Goal: Information Seeking & Learning: Check status

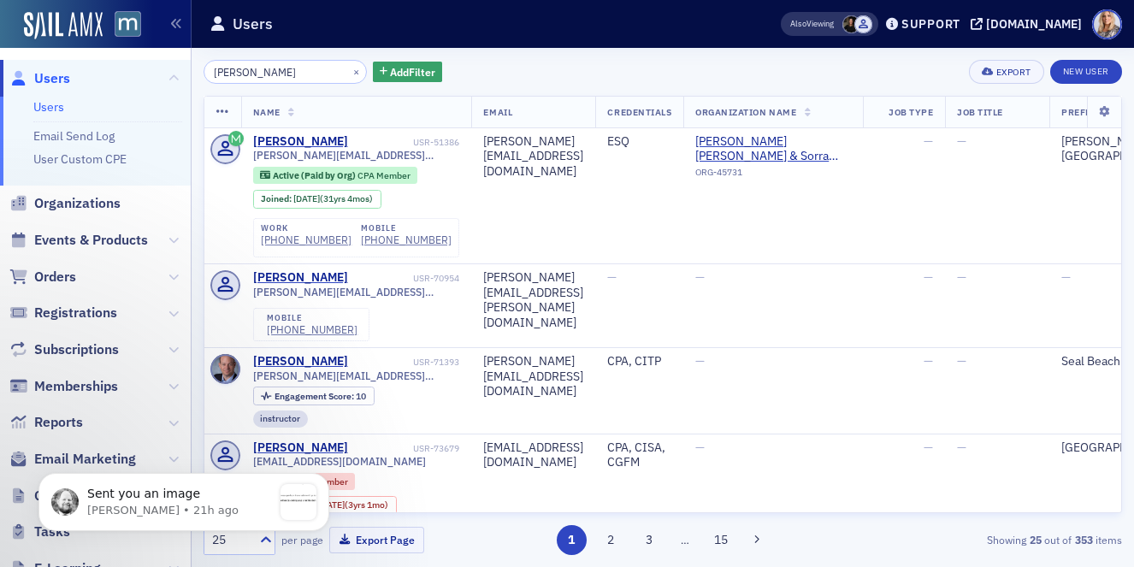
scroll to position [300, 0]
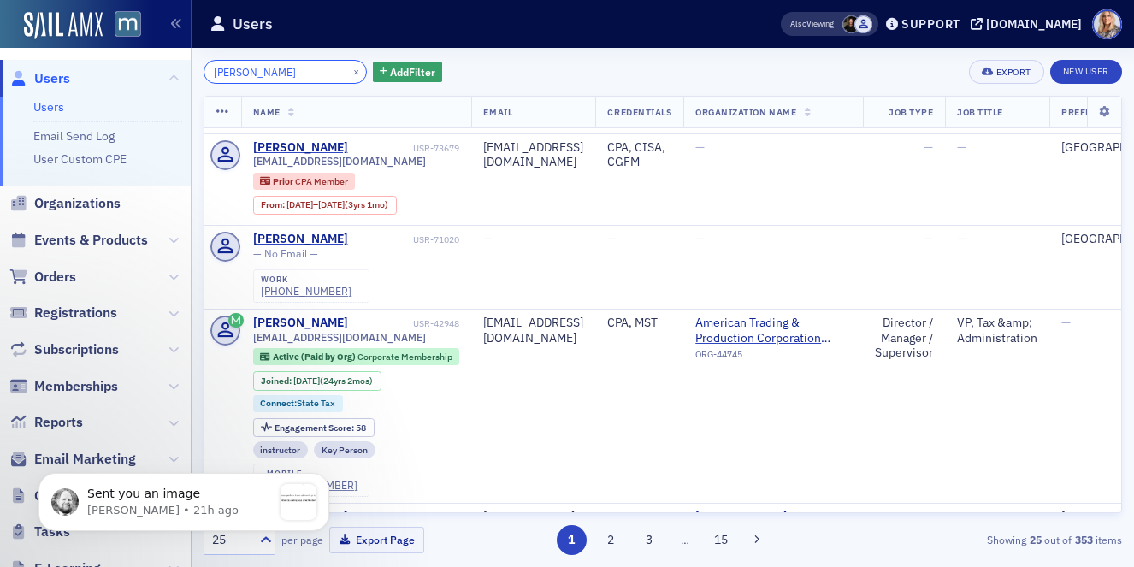
drag, startPoint x: 291, startPoint y: 71, endPoint x: 117, endPoint y: 69, distance: 173.7
click at [117, 69] on div "Users Users Email Send Log User Custom CPE Organizations Events & Products Orde…" at bounding box center [567, 283] width 1134 height 567
paste input "[PERSON_NAME]"
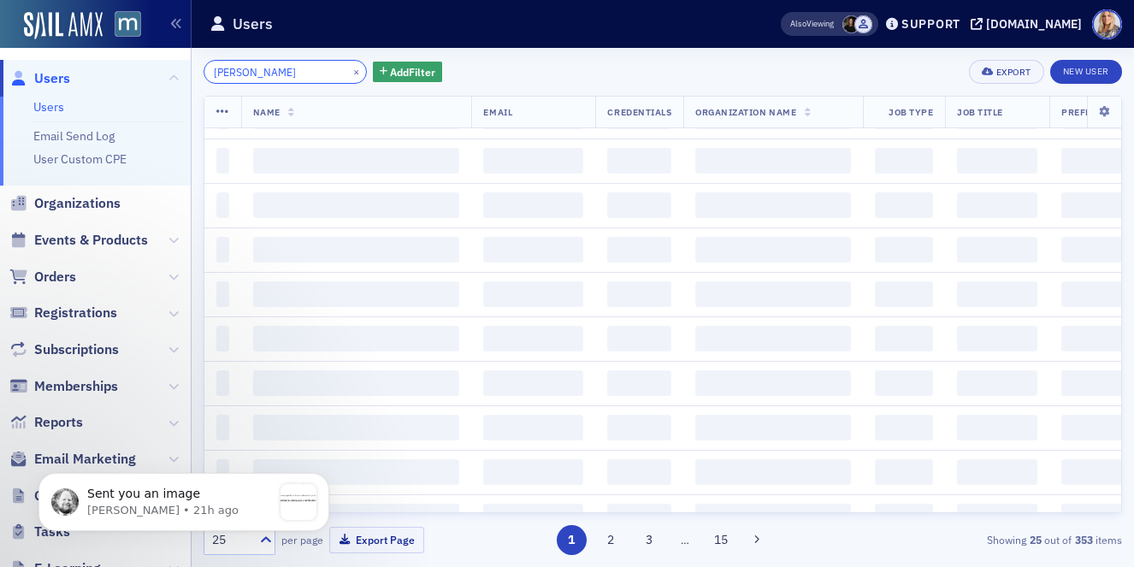
scroll to position [1410, 0]
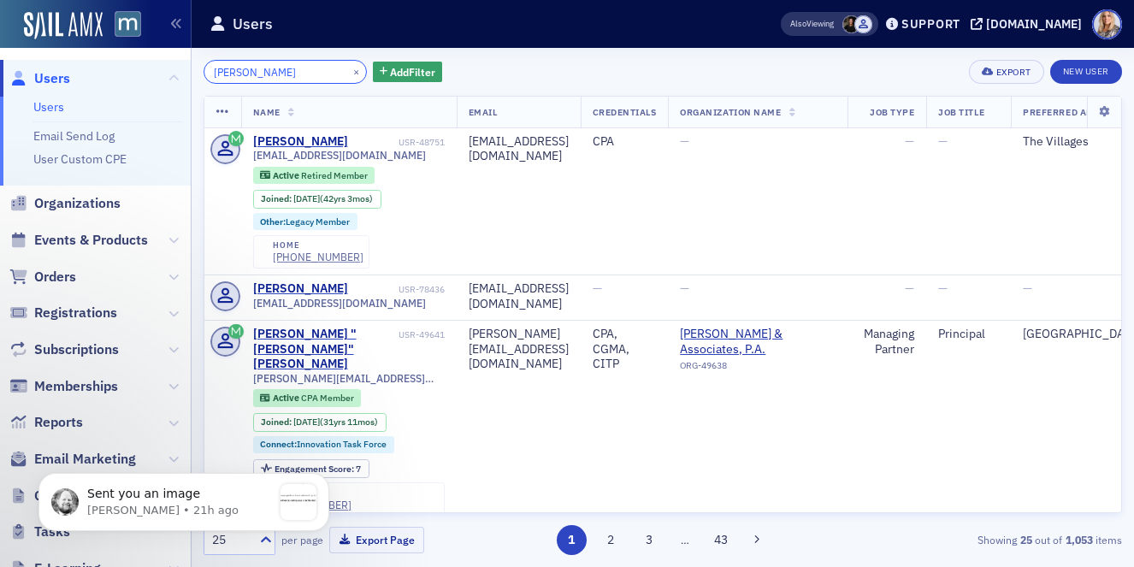
click at [235, 74] on input "[PERSON_NAME]" at bounding box center [285, 72] width 163 height 24
type input "[PERSON_NAME]"
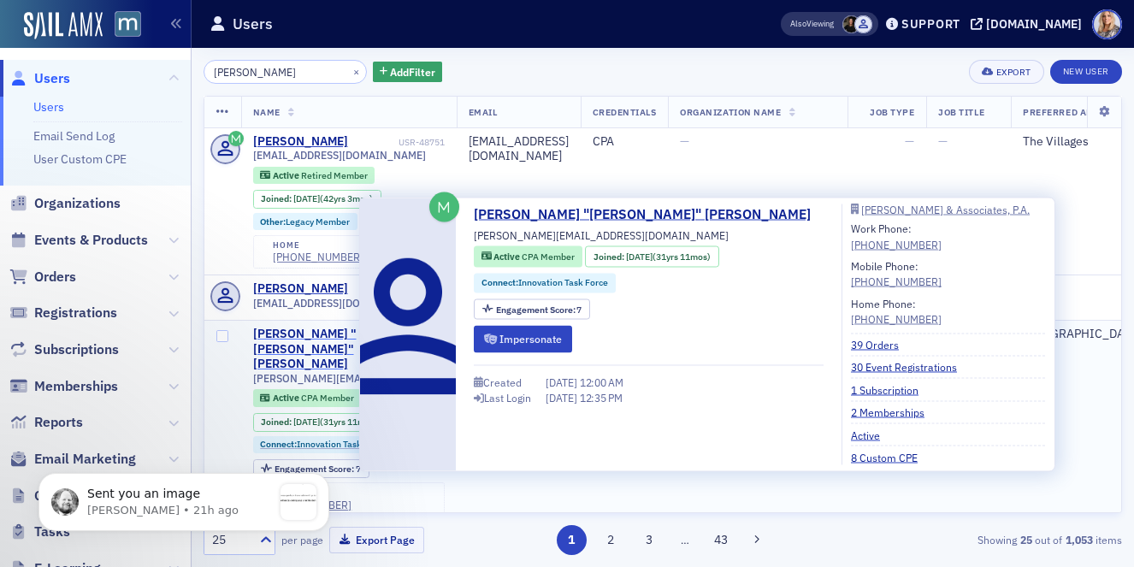
click at [341, 335] on div "[PERSON_NAME] "[PERSON_NAME]" [PERSON_NAME]" at bounding box center [324, 349] width 142 height 45
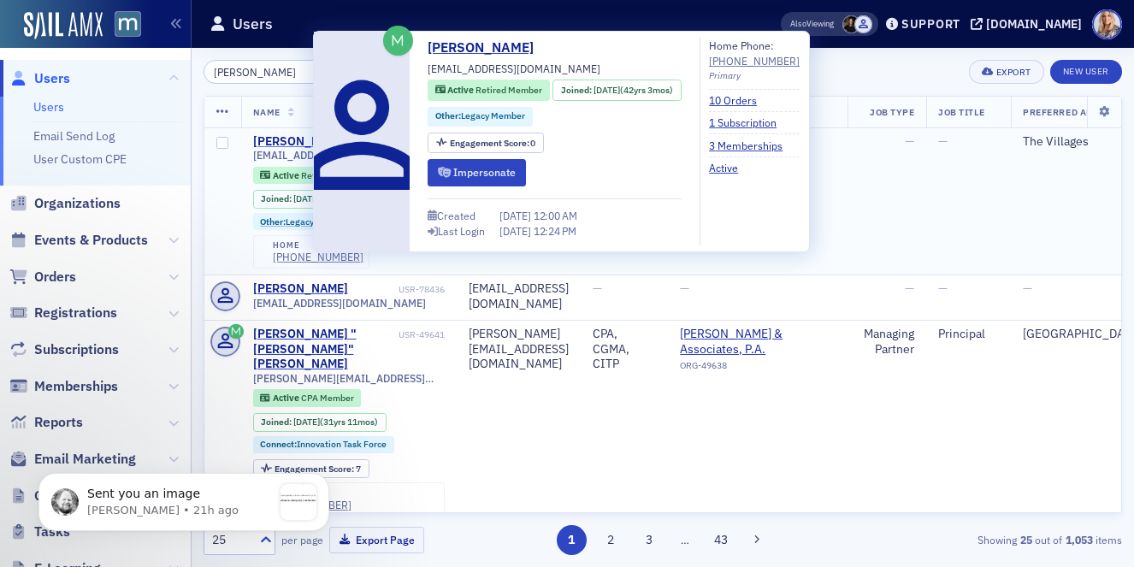
click at [275, 137] on div "[PERSON_NAME]" at bounding box center [300, 141] width 95 height 15
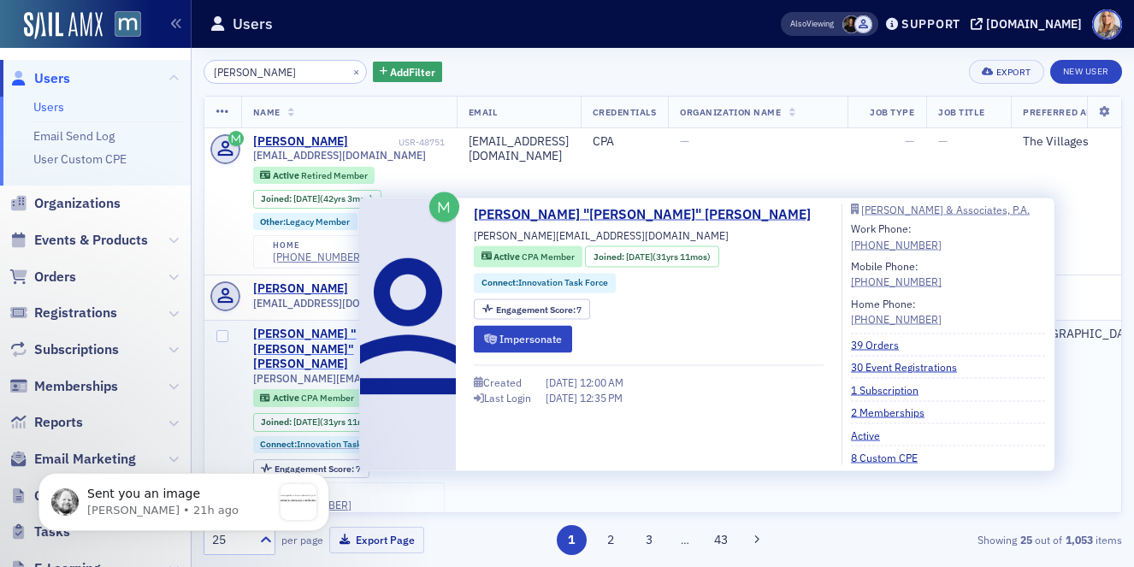
click at [329, 334] on div "John "Rusty" Davis" at bounding box center [324, 349] width 142 height 45
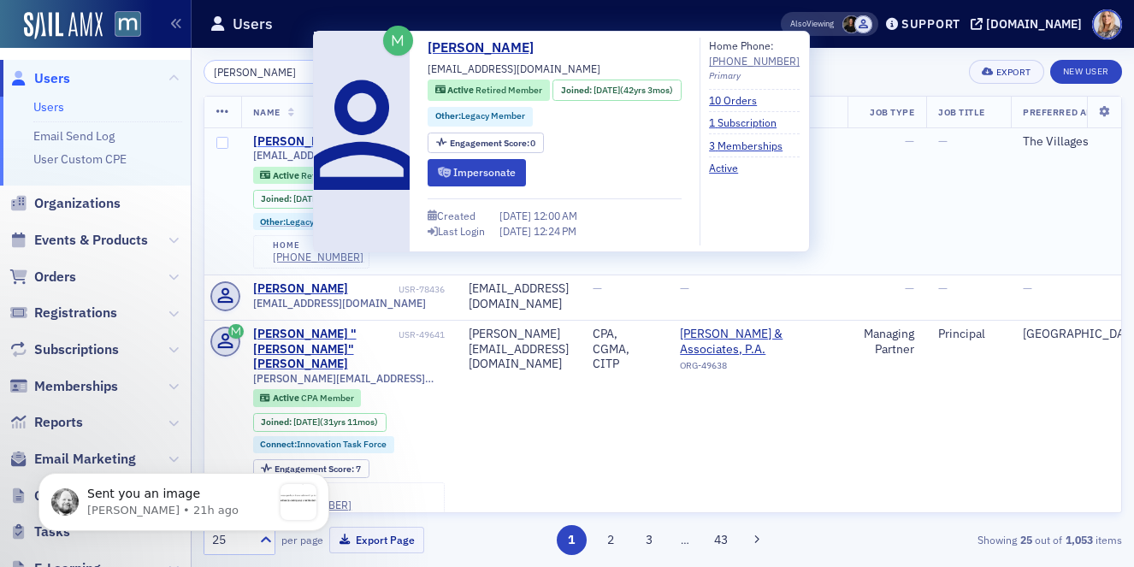
click at [265, 143] on div "[PERSON_NAME]" at bounding box center [300, 141] width 95 height 15
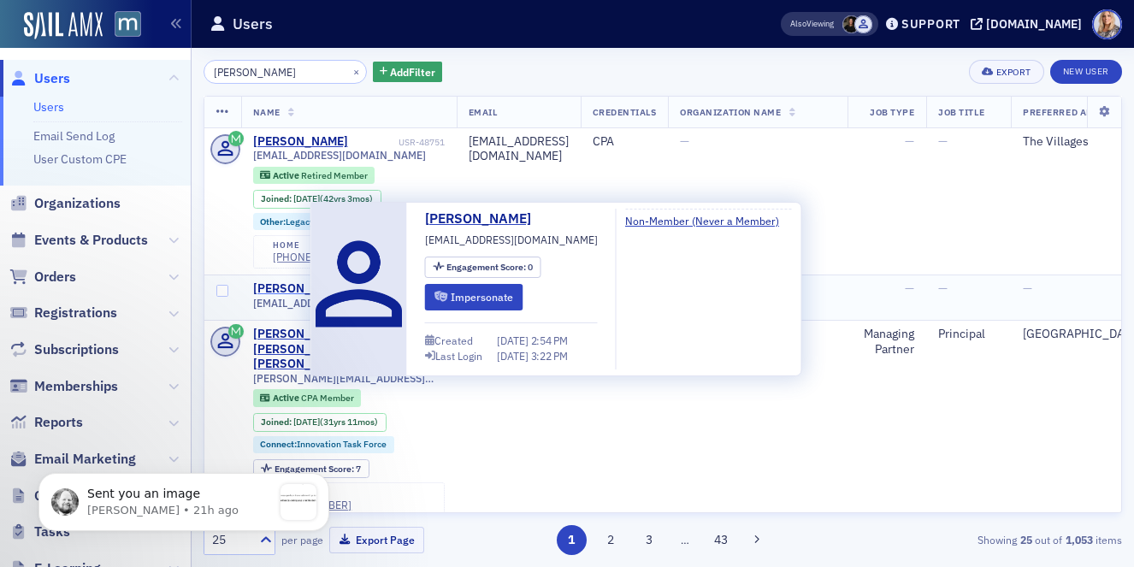
click at [288, 289] on div "john Davis" at bounding box center [300, 288] width 95 height 15
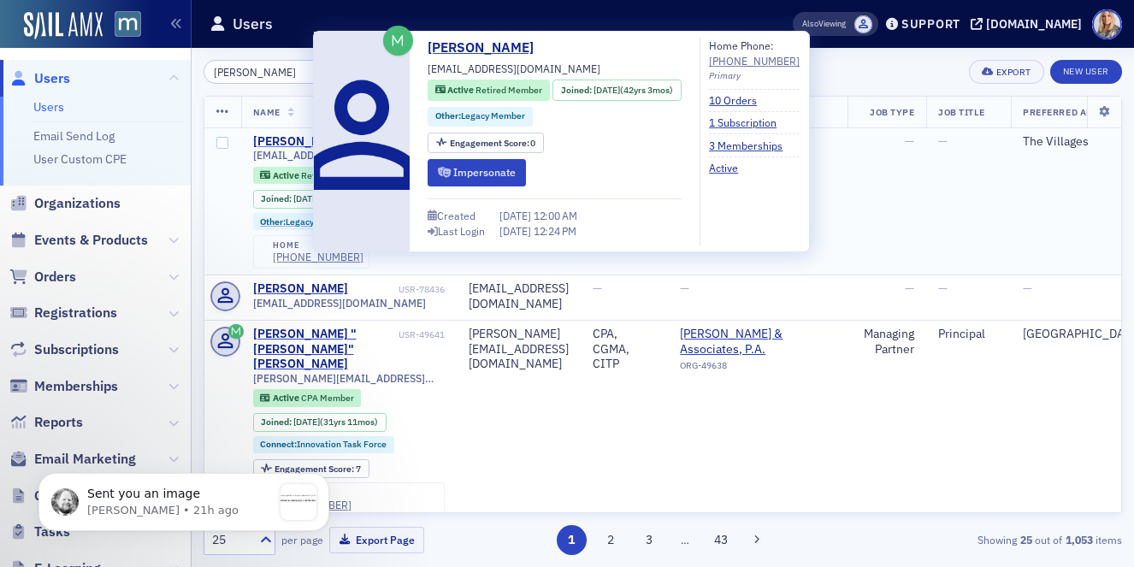
click at [286, 139] on div "[PERSON_NAME]" at bounding box center [300, 141] width 95 height 15
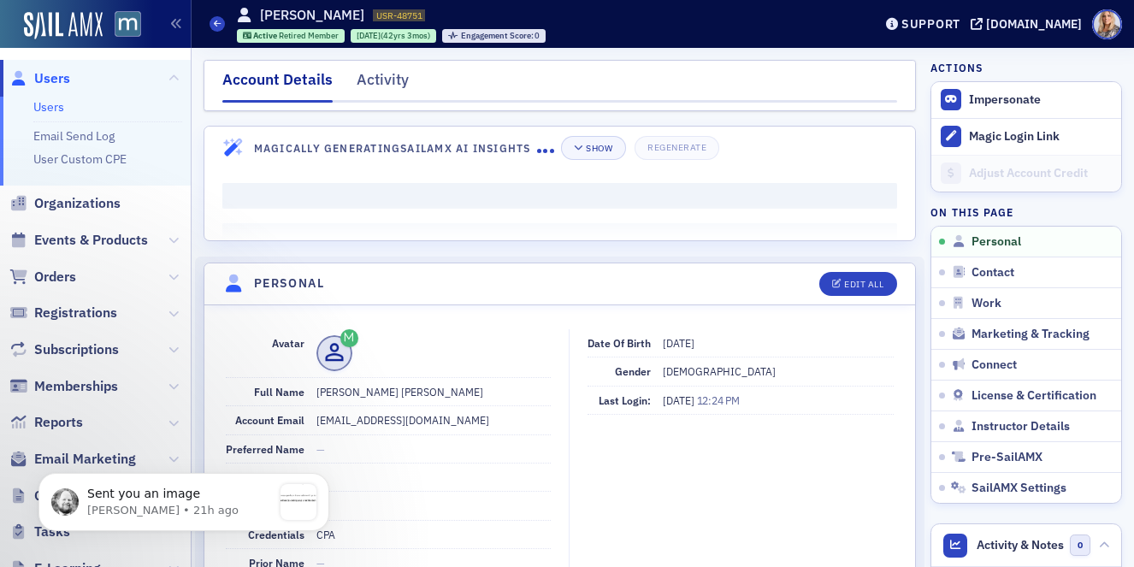
click at [890, 30] on header "Users John Davis USR-48751 48751 Active Retired Member 5/12/1983 (42yrs 3mos) E…" at bounding box center [663, 24] width 943 height 48
click at [299, 493] on div "message notification from Aidan, 21h ago. Sent you an image" at bounding box center [299, 502] width 36 height 36
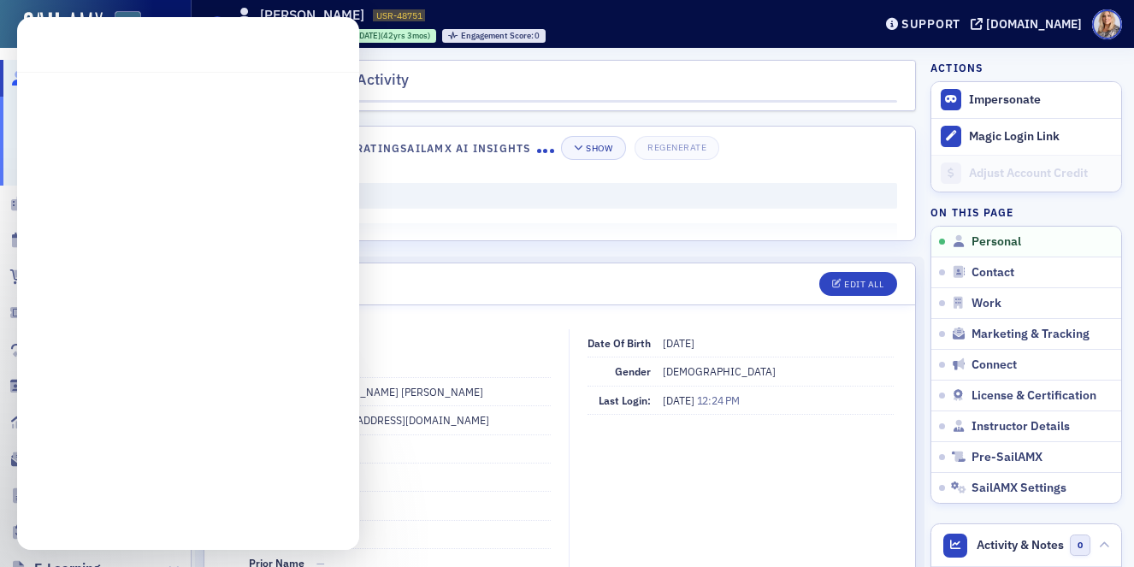
click at [295, 483] on div "Intercom messenger" at bounding box center [188, 316] width 342 height 489
click at [961, 29] on div "Support" at bounding box center [931, 23] width 59 height 15
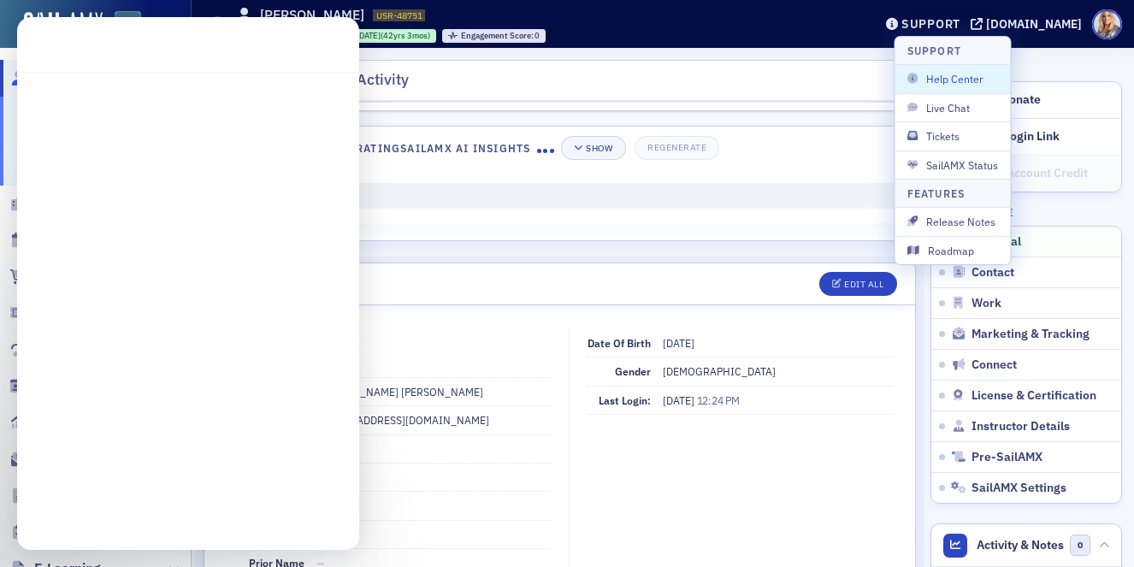
click at [961, 25] on div "Support" at bounding box center [931, 23] width 59 height 15
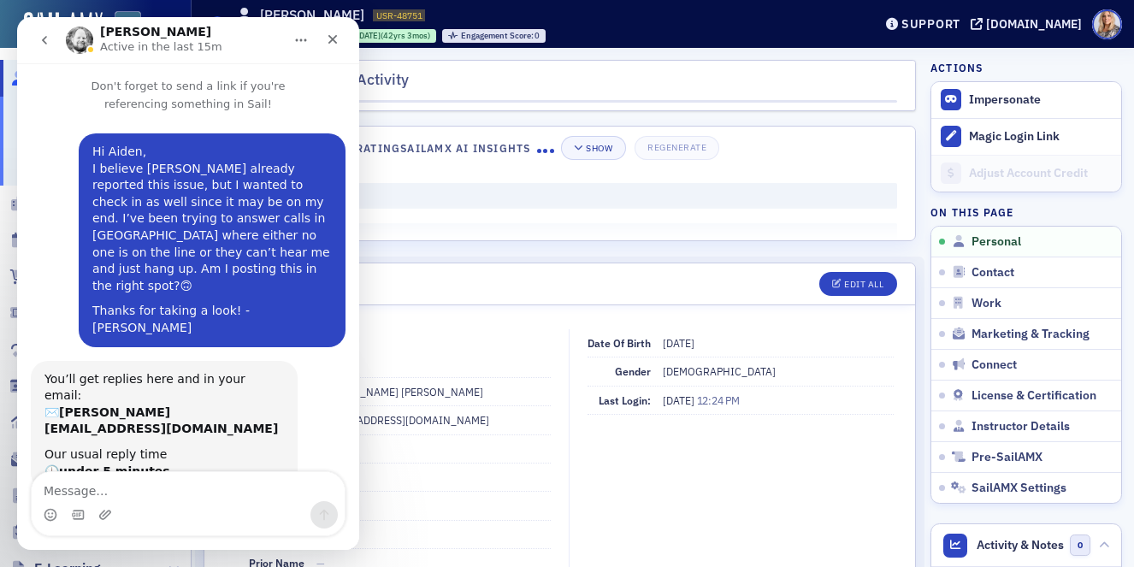
click at [334, 47] on div "Close" at bounding box center [332, 39] width 31 height 31
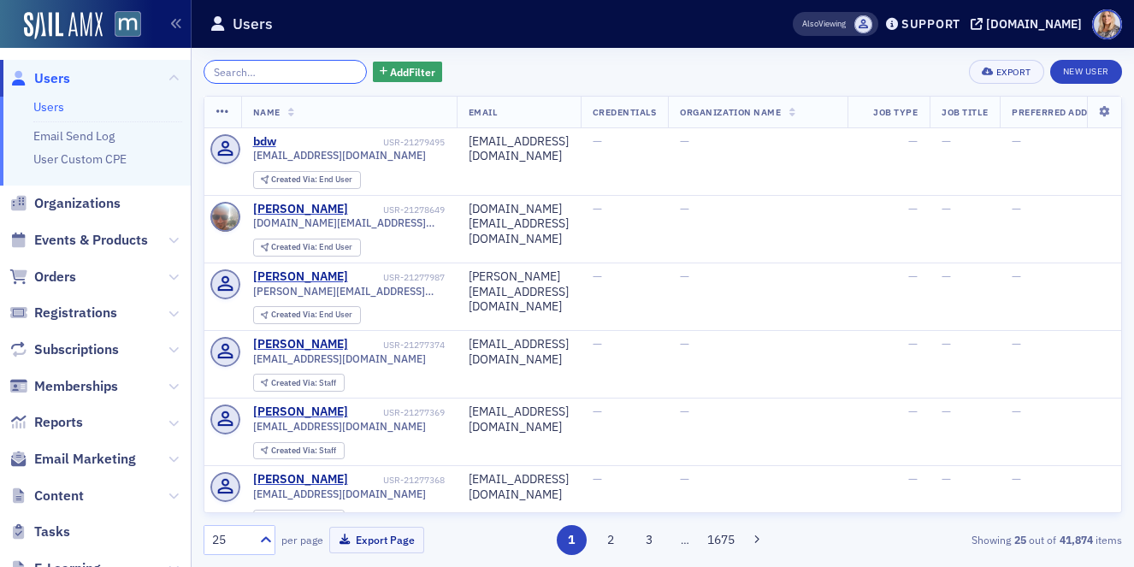
click at [224, 74] on input "search" at bounding box center [285, 72] width 163 height 24
paste input "[PERSON_NAME]"
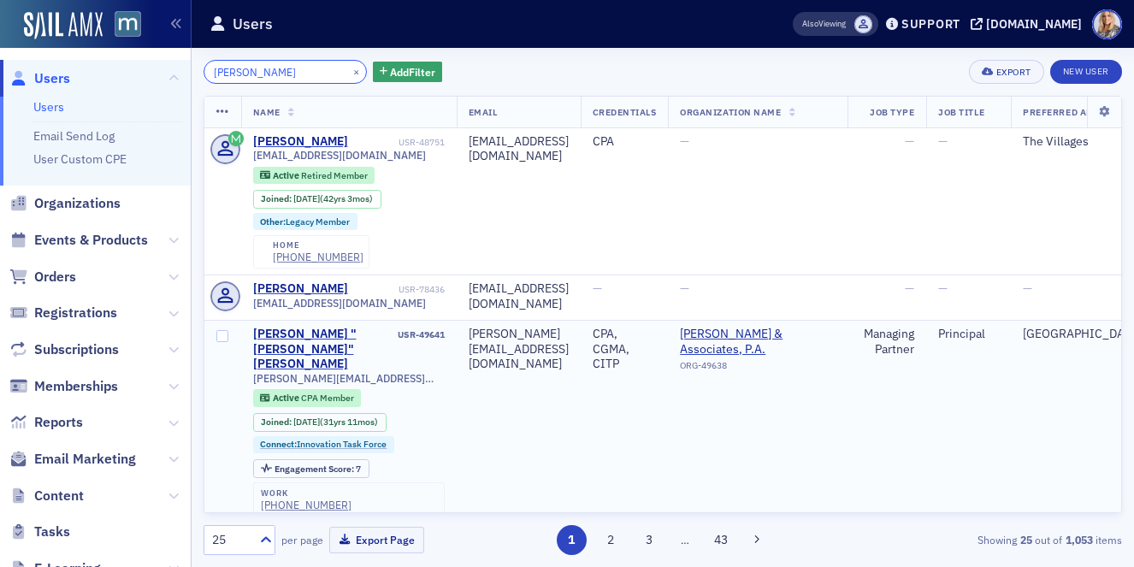
scroll to position [3, 0]
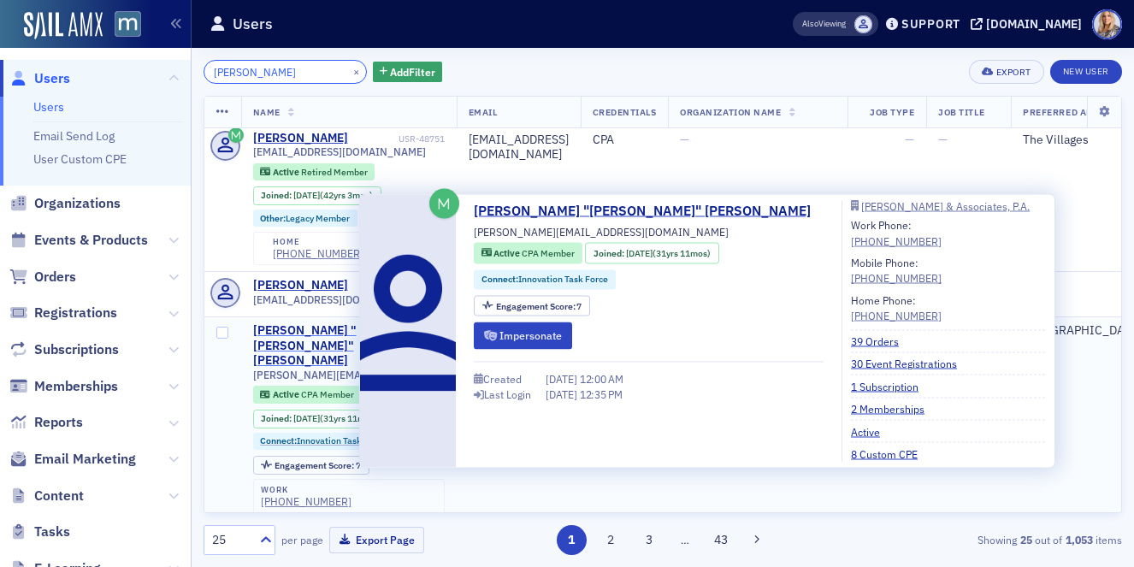
type input "[PERSON_NAME]"
click at [347, 334] on div "[PERSON_NAME] "[PERSON_NAME]" [PERSON_NAME]" at bounding box center [324, 345] width 142 height 45
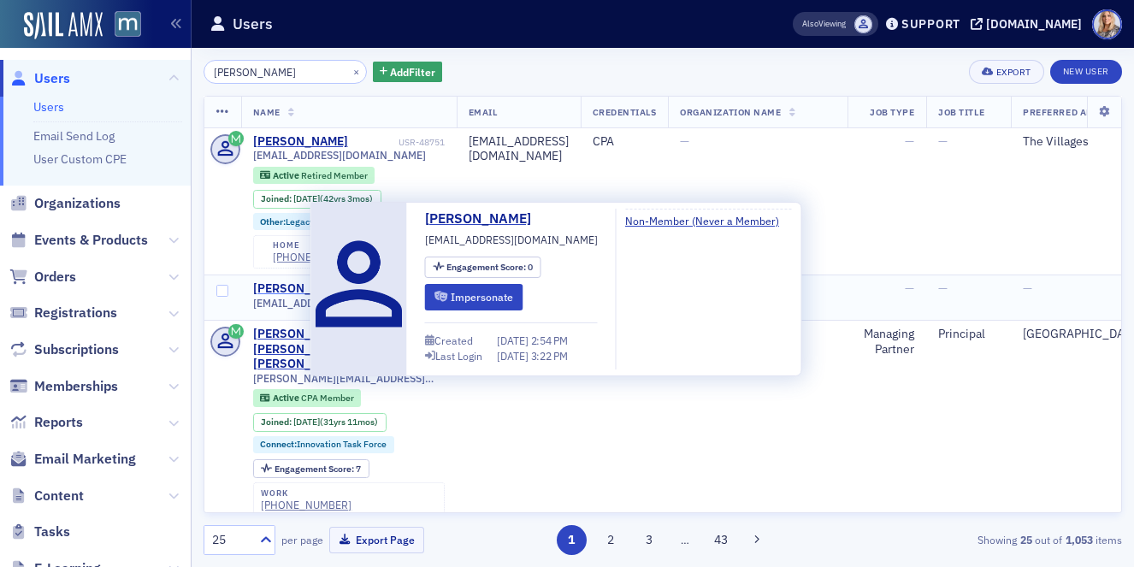
click at [283, 290] on div "john Davis" at bounding box center [300, 288] width 95 height 15
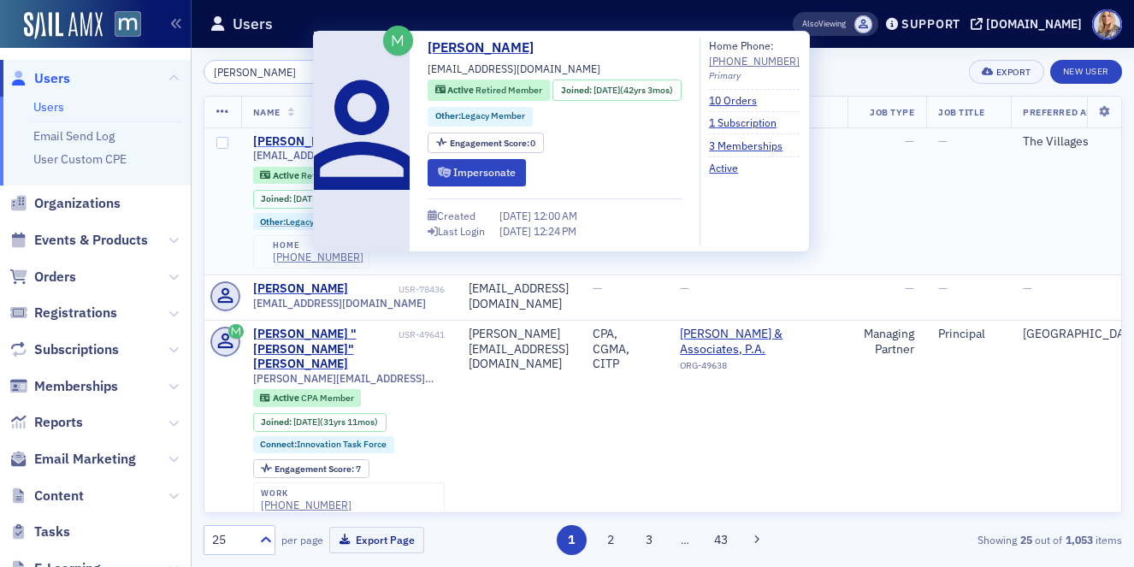
click at [269, 143] on div "[PERSON_NAME]" at bounding box center [300, 141] width 95 height 15
click at [457, 50] on link "[PERSON_NAME]" at bounding box center [487, 48] width 119 height 21
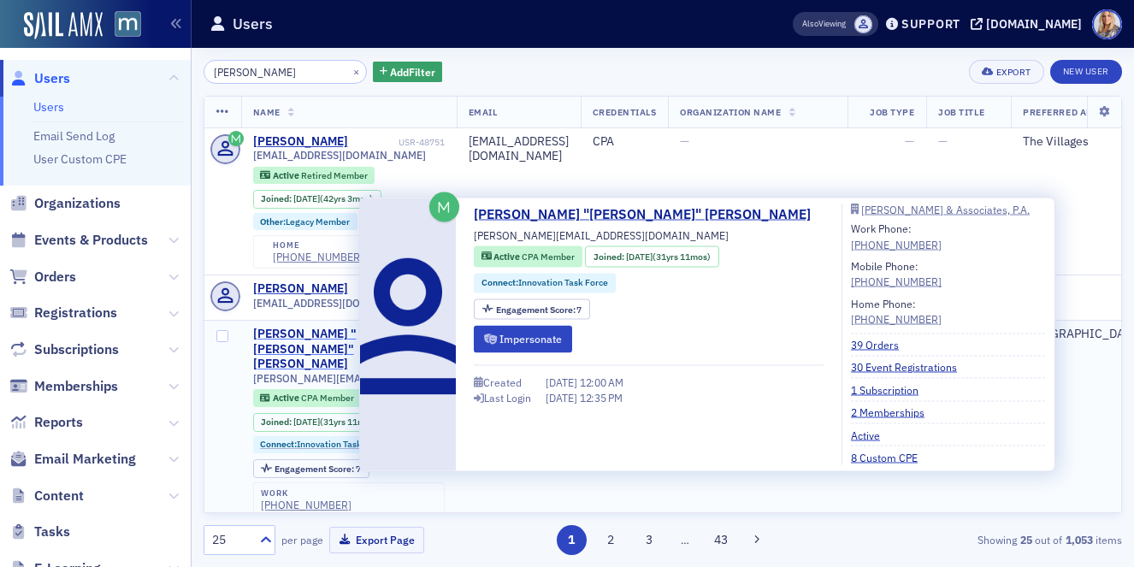
click at [328, 335] on div "John "Rusty" Davis" at bounding box center [324, 349] width 142 height 45
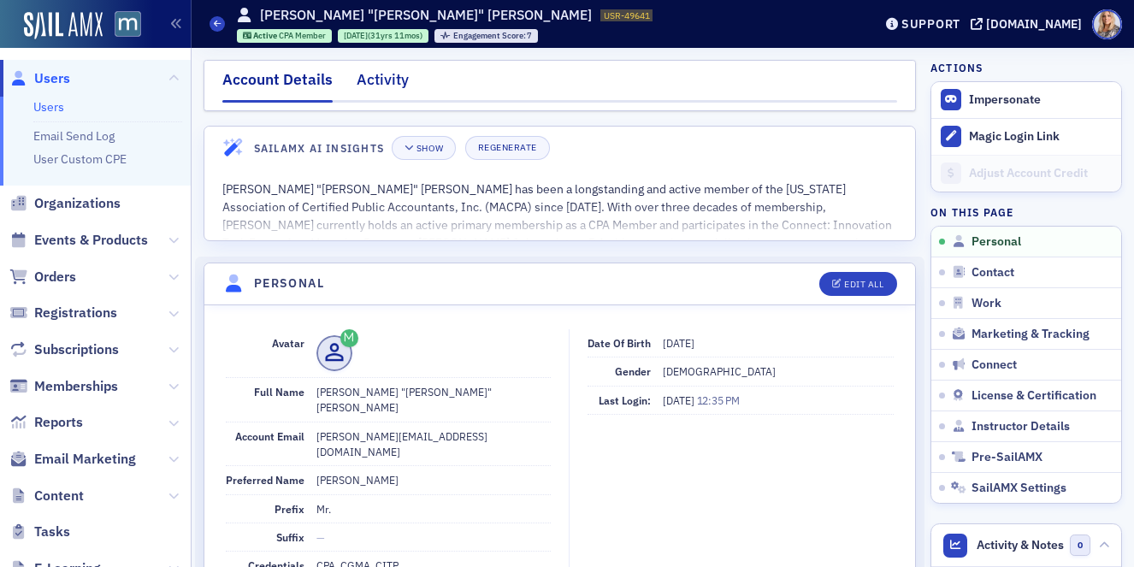
click at [382, 80] on div "Activity" at bounding box center [383, 84] width 52 height 32
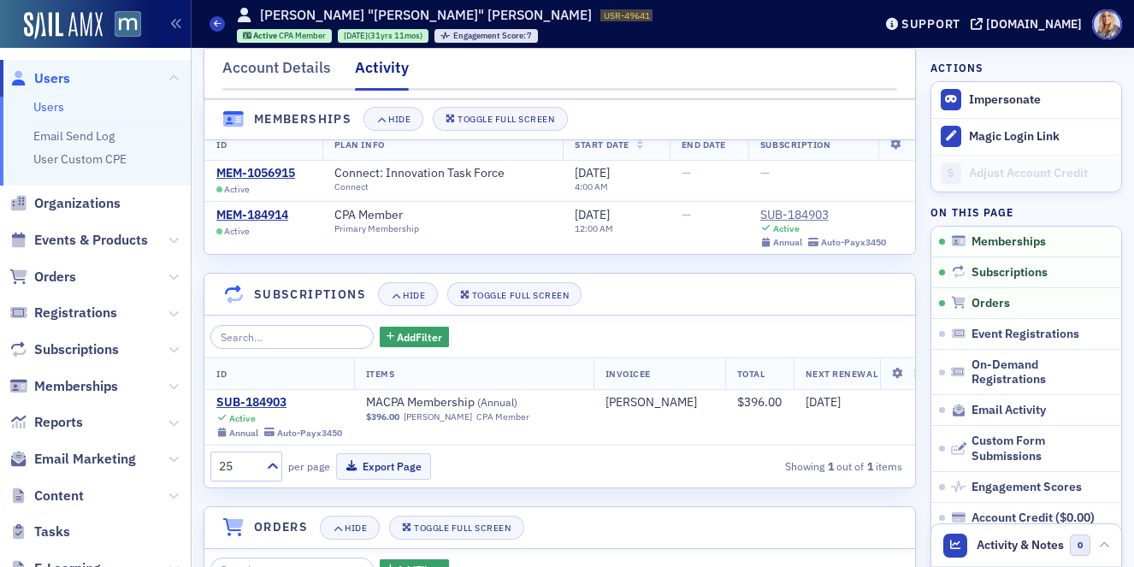
scroll to position [49, 0]
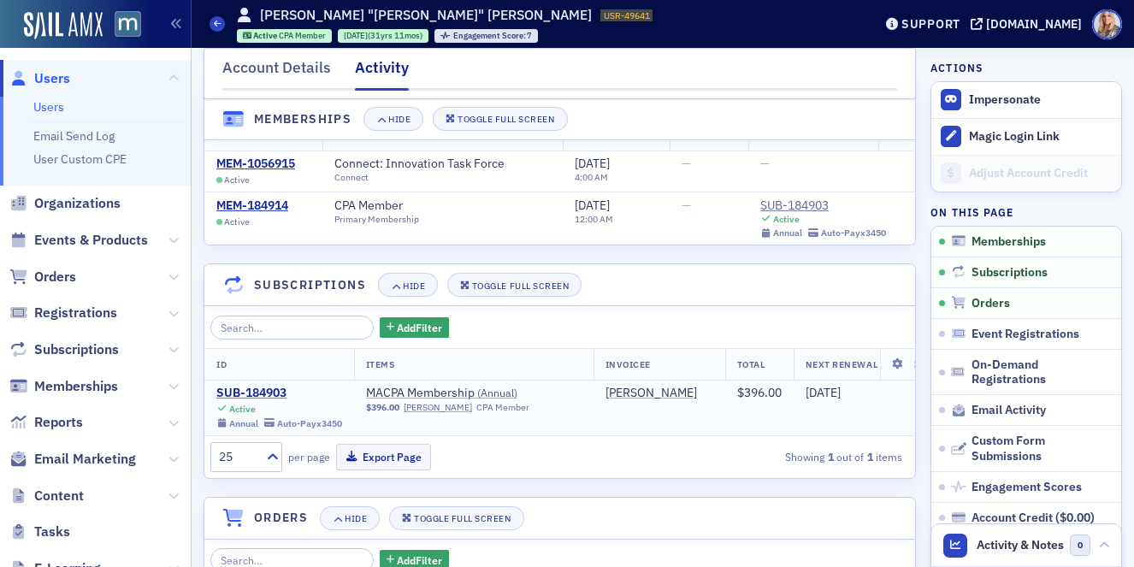
click at [271, 395] on div "SUB-184903" at bounding box center [279, 393] width 126 height 15
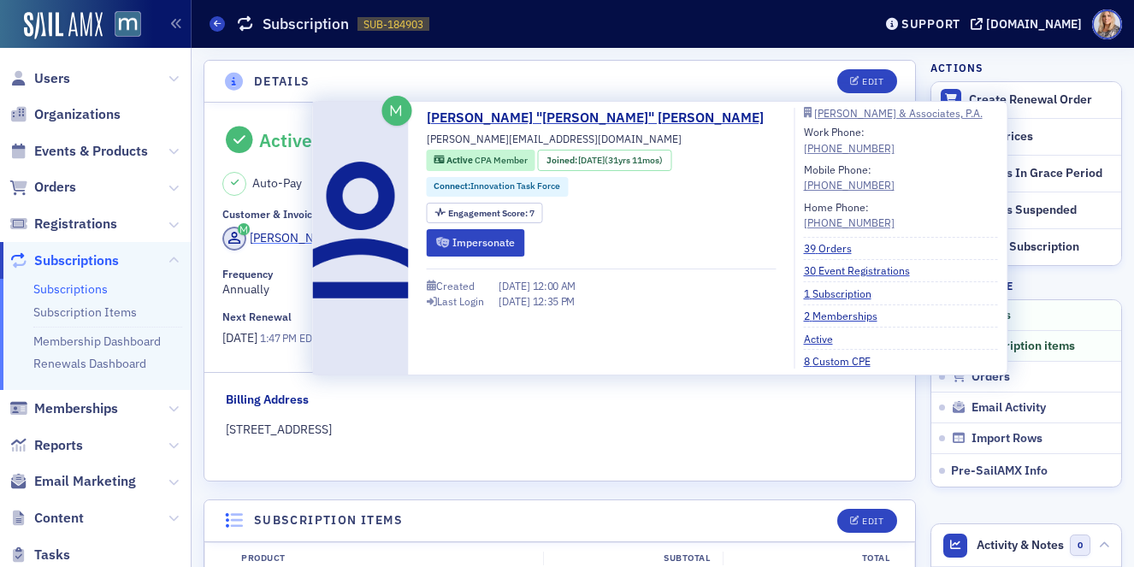
click at [278, 239] on div "Rusty Davis" at bounding box center [296, 238] width 92 height 18
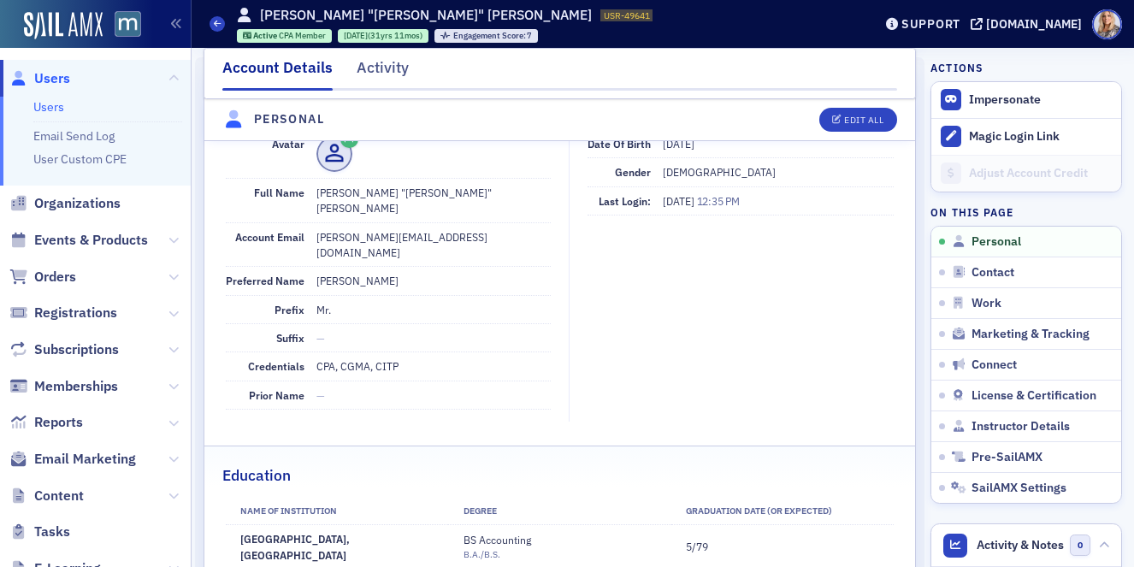
scroll to position [198, 0]
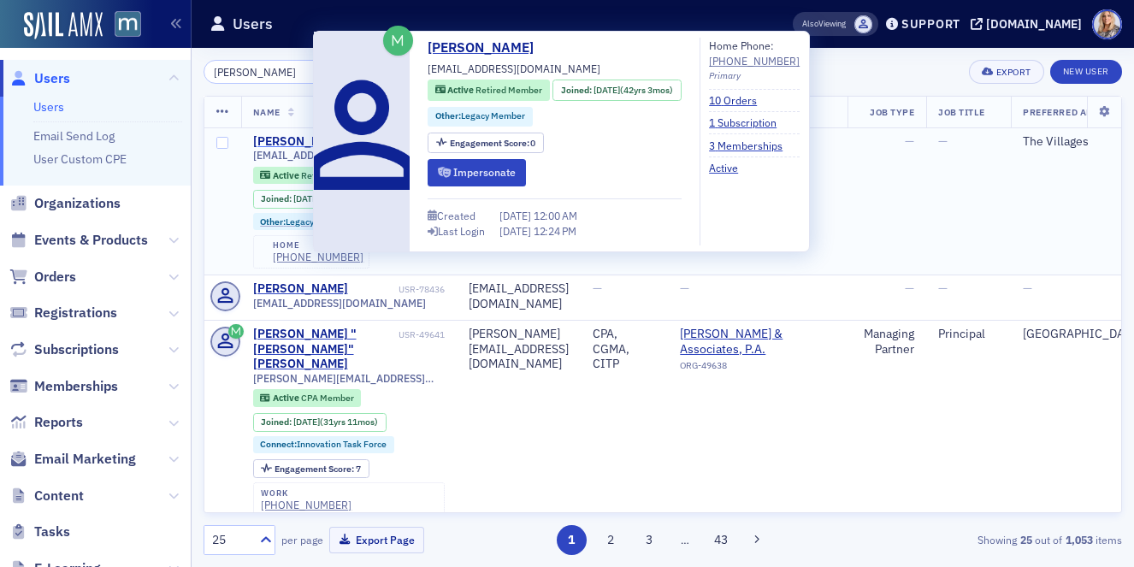
click at [295, 142] on div "John Davis" at bounding box center [300, 141] width 95 height 15
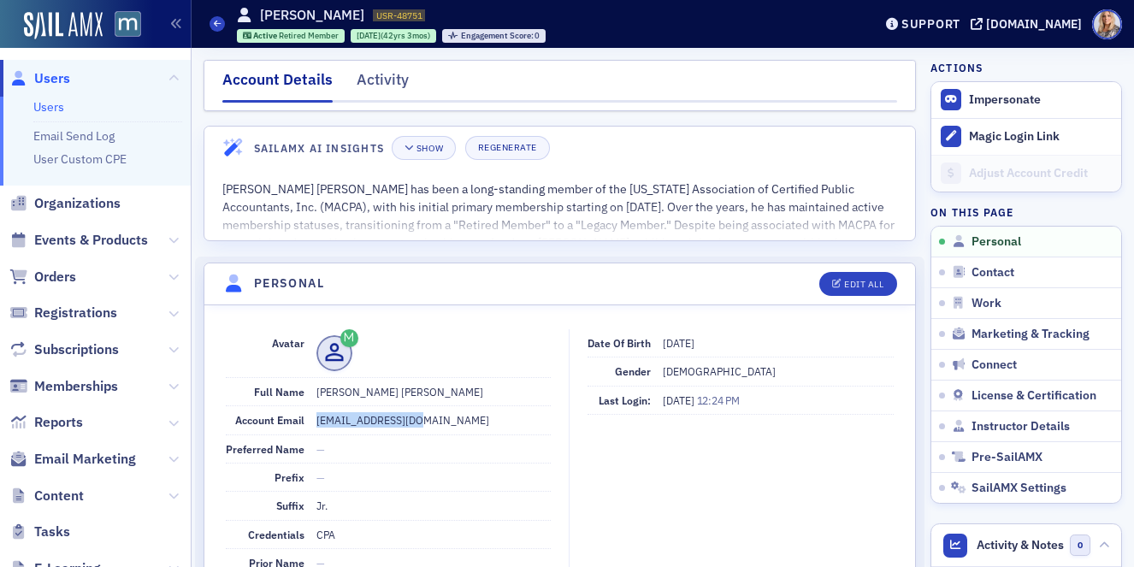
drag, startPoint x: 316, startPoint y: 420, endPoint x: 480, endPoint y: 429, distance: 164.5
click at [477, 431] on dd "jd7777@hotmail.com" at bounding box center [434, 419] width 234 height 27
copy dd "jd7777@hotmail.com"
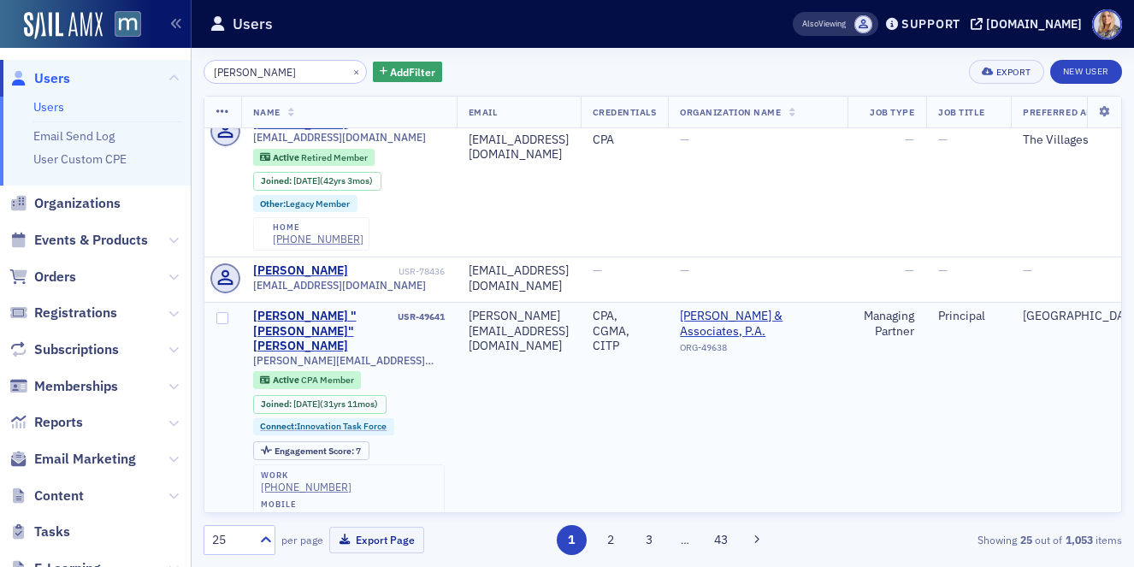
scroll to position [19, 0]
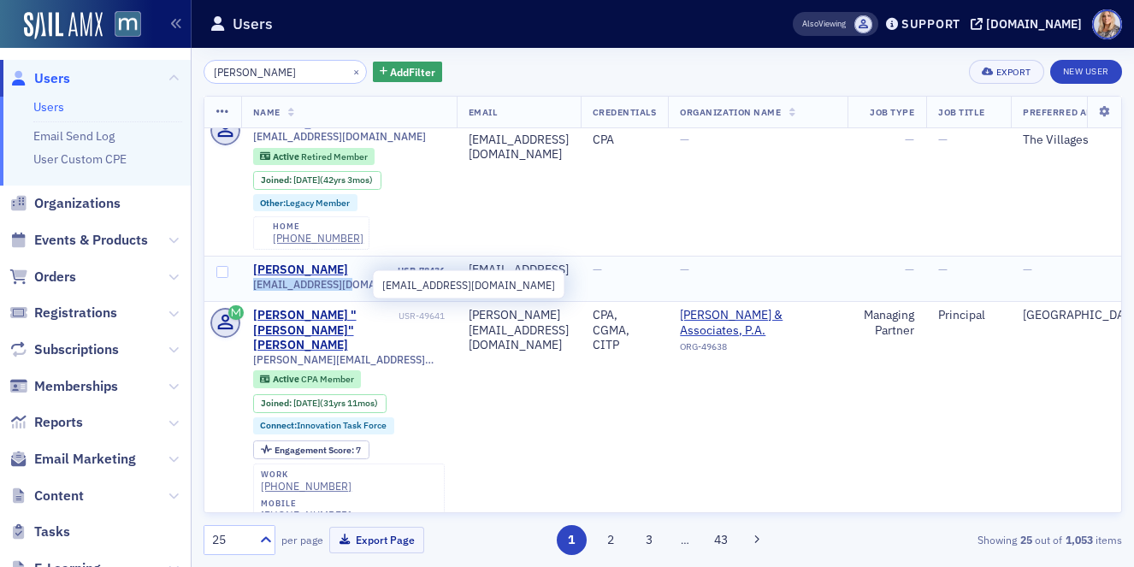
drag, startPoint x: 253, startPoint y: 285, endPoint x: 354, endPoint y: 290, distance: 101.1
click at [354, 290] on span "jgd7777@gmail.com" at bounding box center [339, 284] width 173 height 13
copy span "jgd7777@gmail.com"
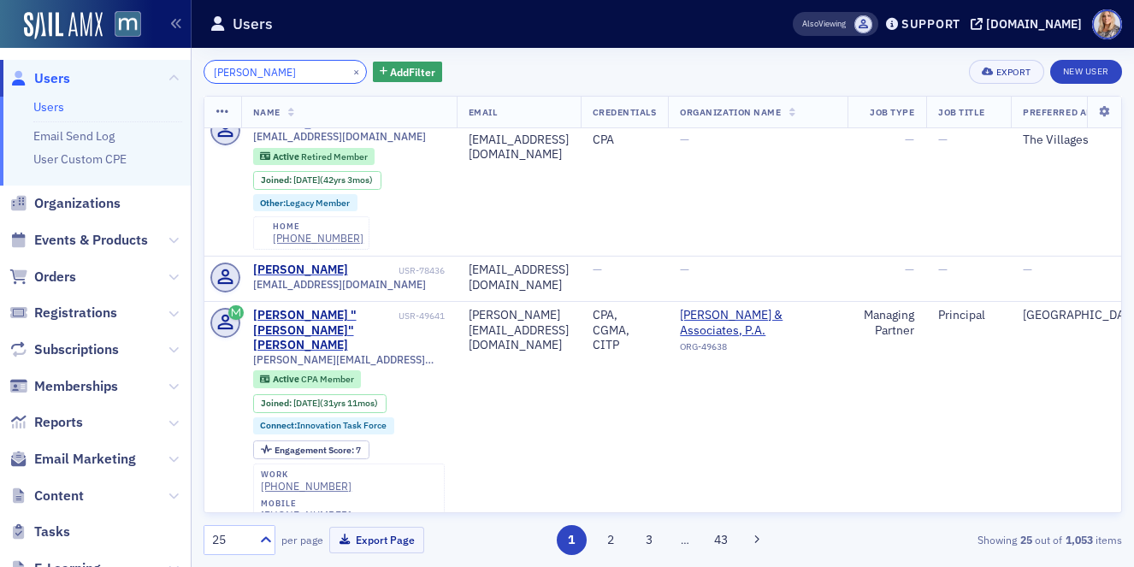
drag, startPoint x: 282, startPoint y: 73, endPoint x: 185, endPoint y: 69, distance: 97.6
click at [185, 69] on div "Users Users Email Send Log User Custom CPE Organizations Events & Products Orde…" at bounding box center [567, 283] width 1134 height 567
paste input "[PERSON_NAME]"
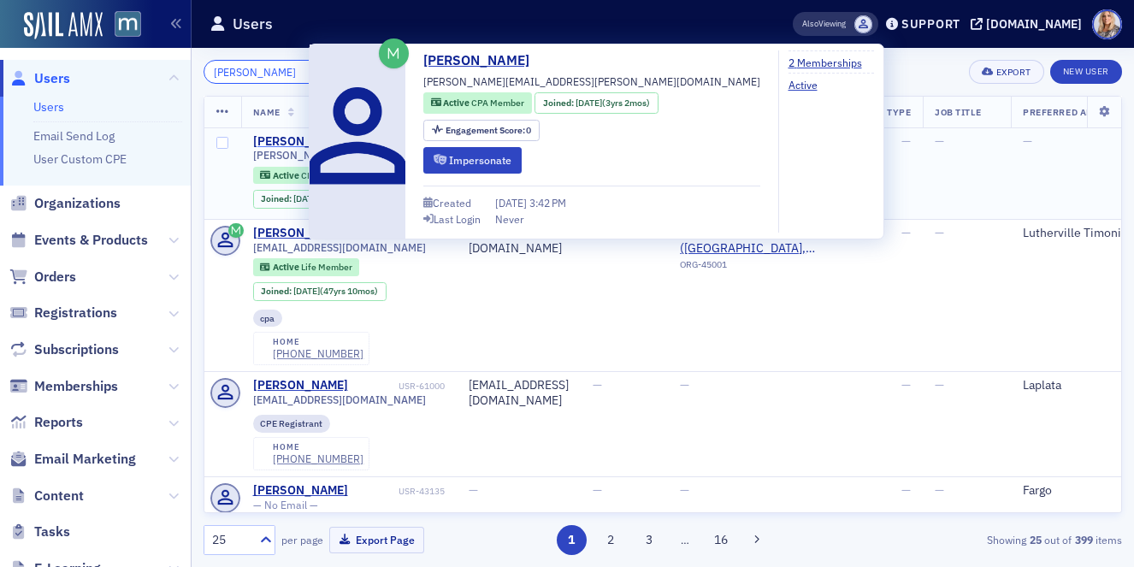
type input "[PERSON_NAME]"
click at [296, 139] on div "[PERSON_NAME]" at bounding box center [300, 141] width 95 height 15
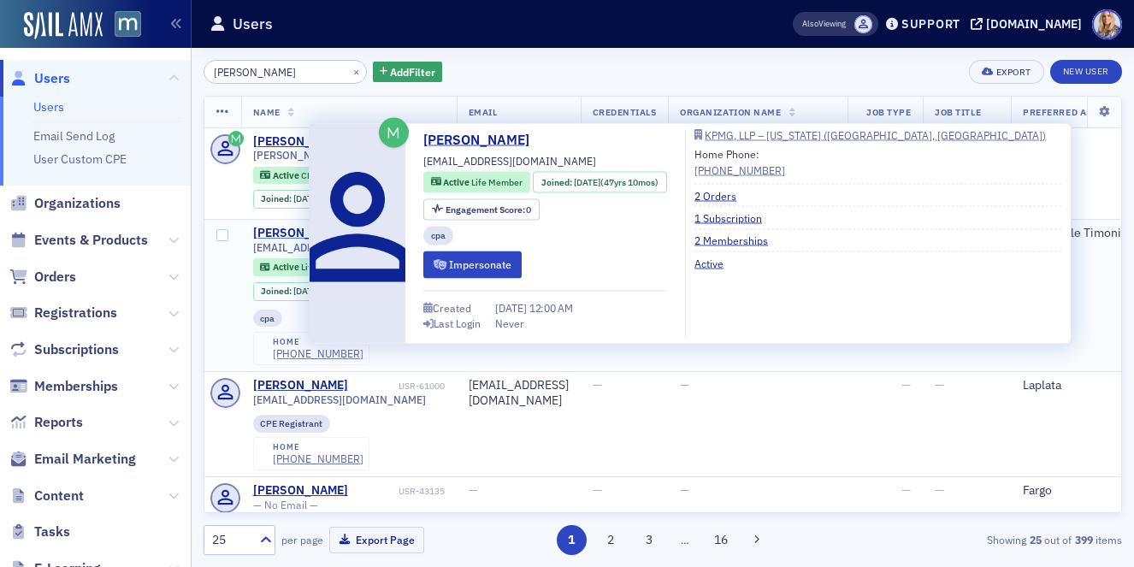
click at [282, 231] on div "[PERSON_NAME]" at bounding box center [300, 233] width 95 height 15
click at [287, 231] on div "[PERSON_NAME]" at bounding box center [300, 233] width 95 height 15
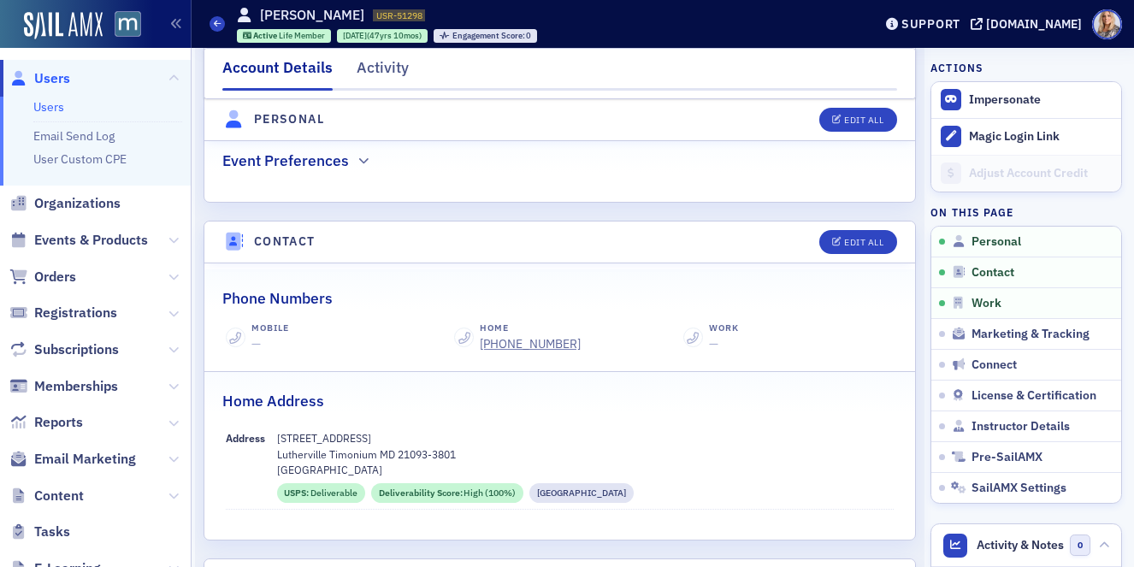
scroll to position [537, 0]
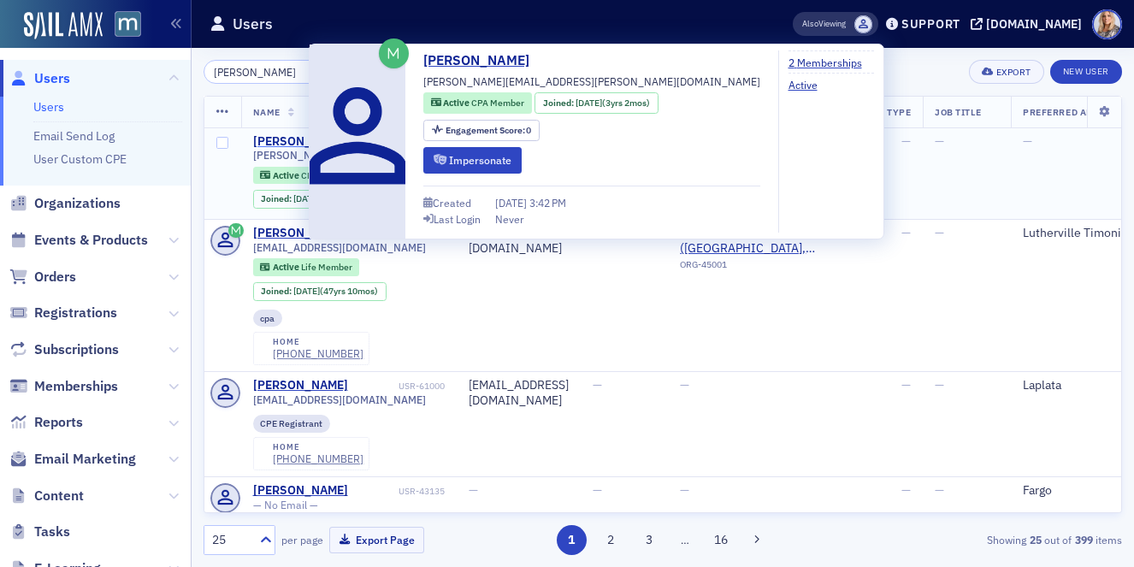
click at [277, 144] on div "[PERSON_NAME]" at bounding box center [300, 141] width 95 height 15
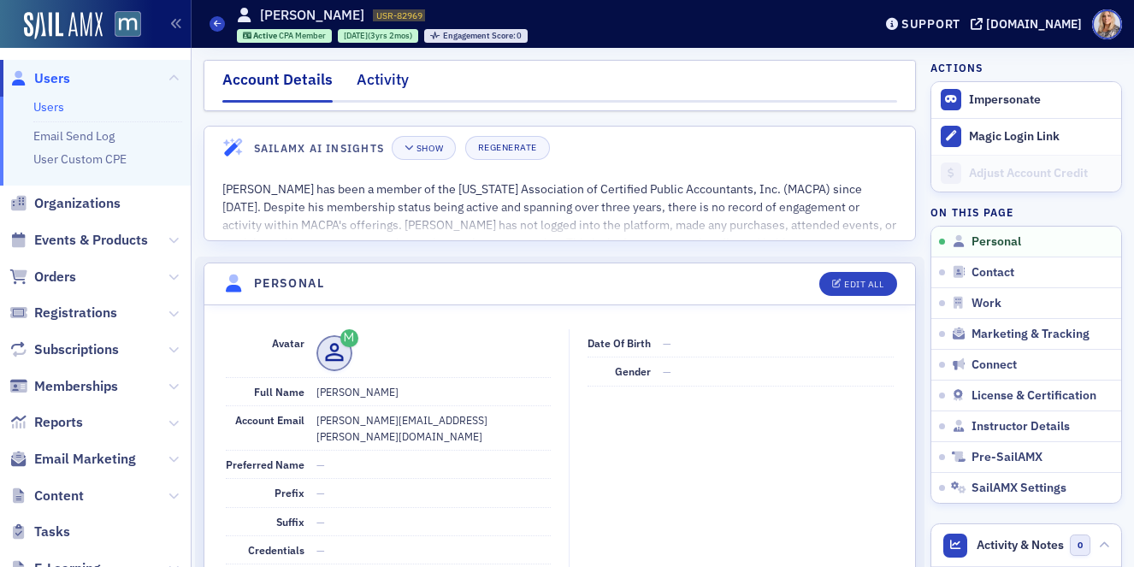
click at [377, 81] on div "Activity" at bounding box center [383, 84] width 52 height 32
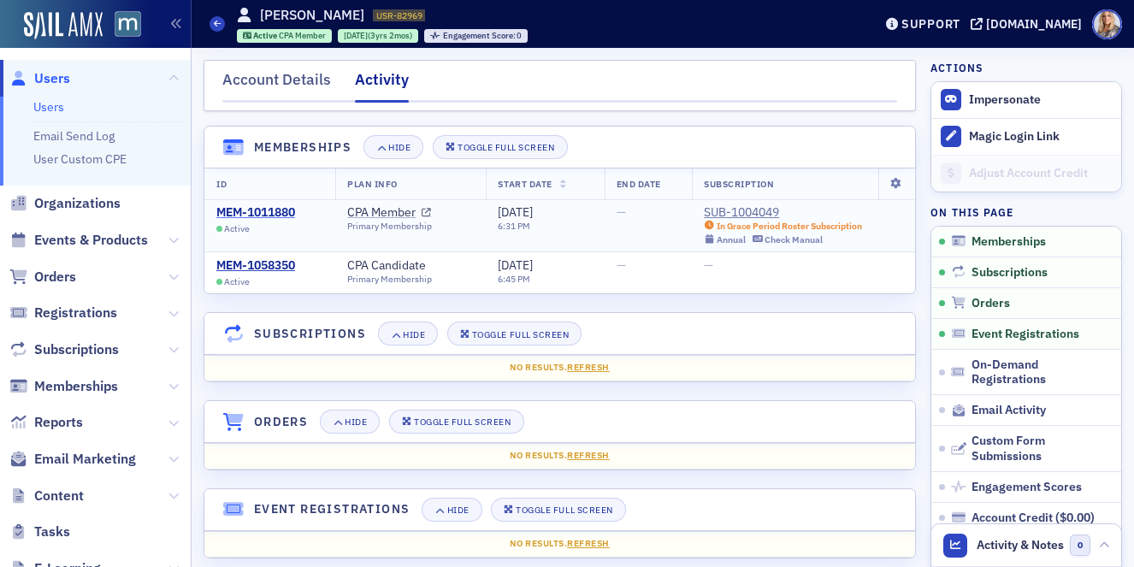
click at [281, 218] on div "MEM-1011880" at bounding box center [255, 212] width 79 height 15
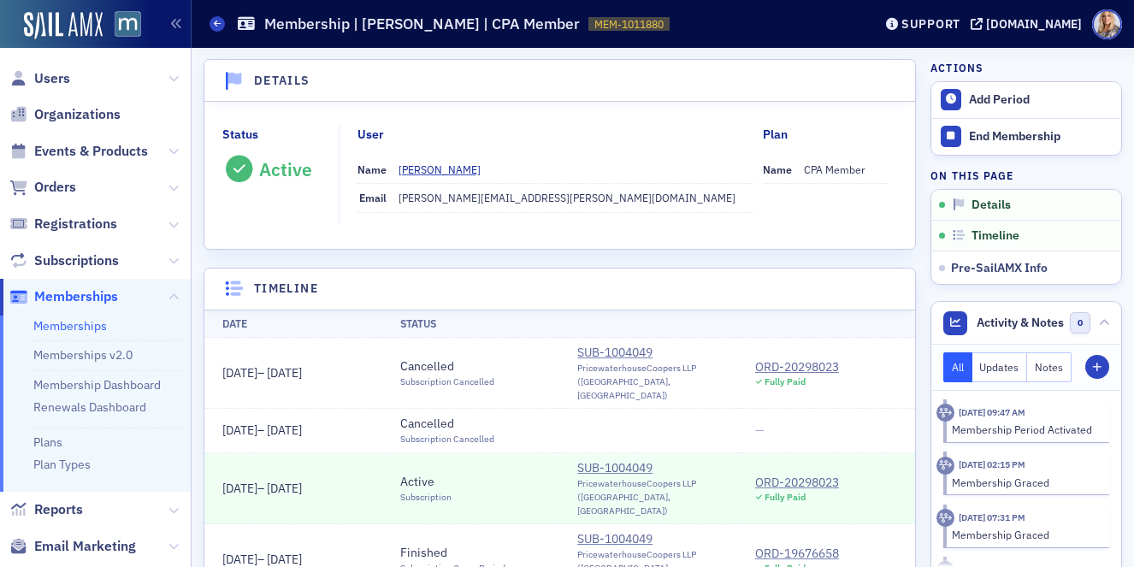
scroll to position [41, 0]
click at [787, 476] on div "ORD-20298023" at bounding box center [797, 485] width 84 height 18
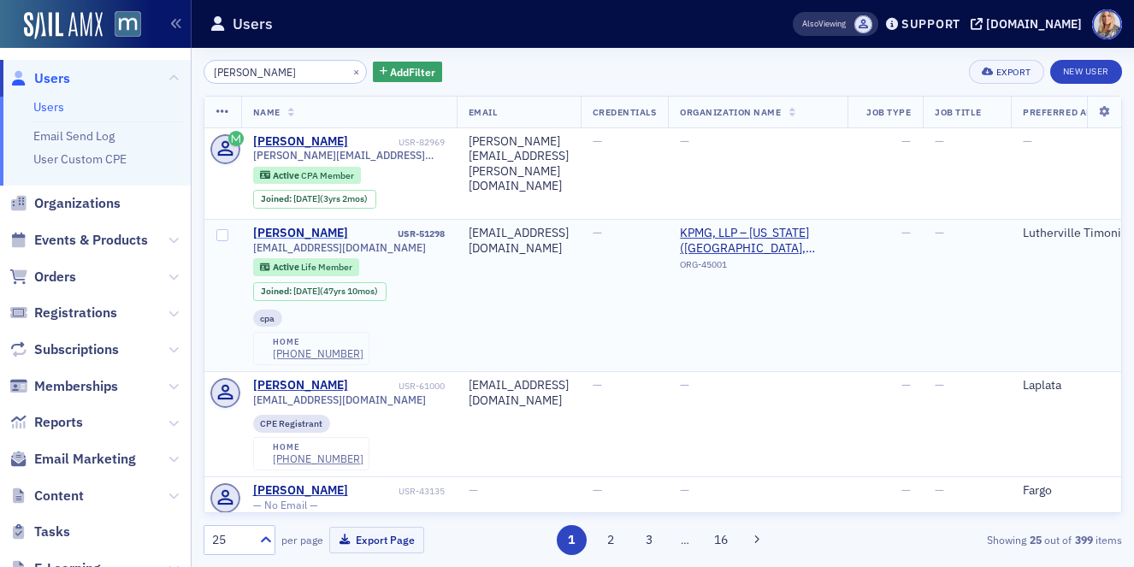
click at [282, 234] on div "[PERSON_NAME]" at bounding box center [300, 233] width 95 height 15
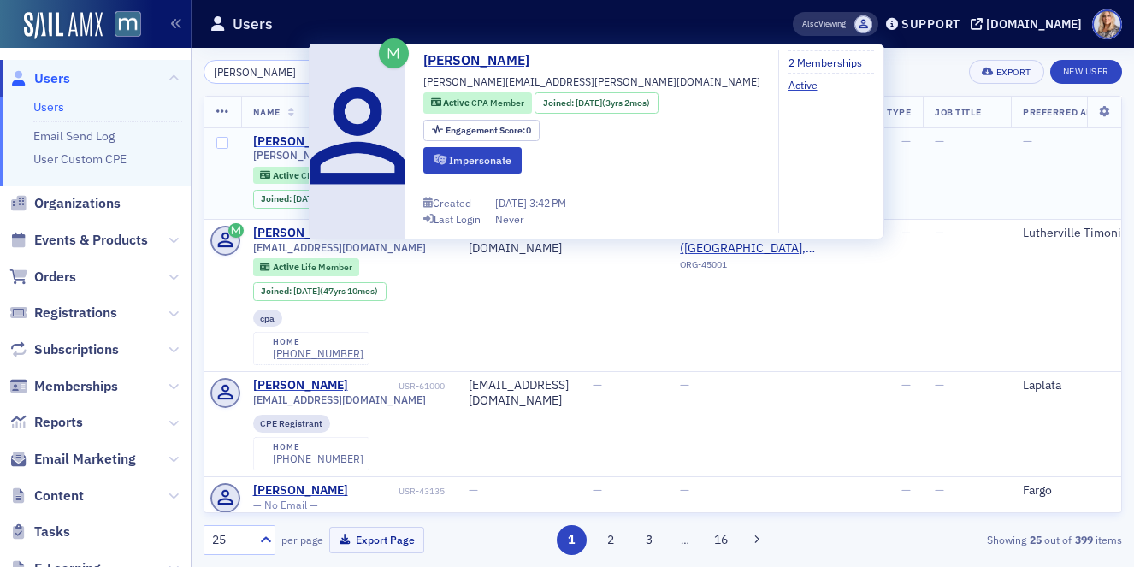
click at [293, 143] on div "[PERSON_NAME]" at bounding box center [300, 141] width 95 height 15
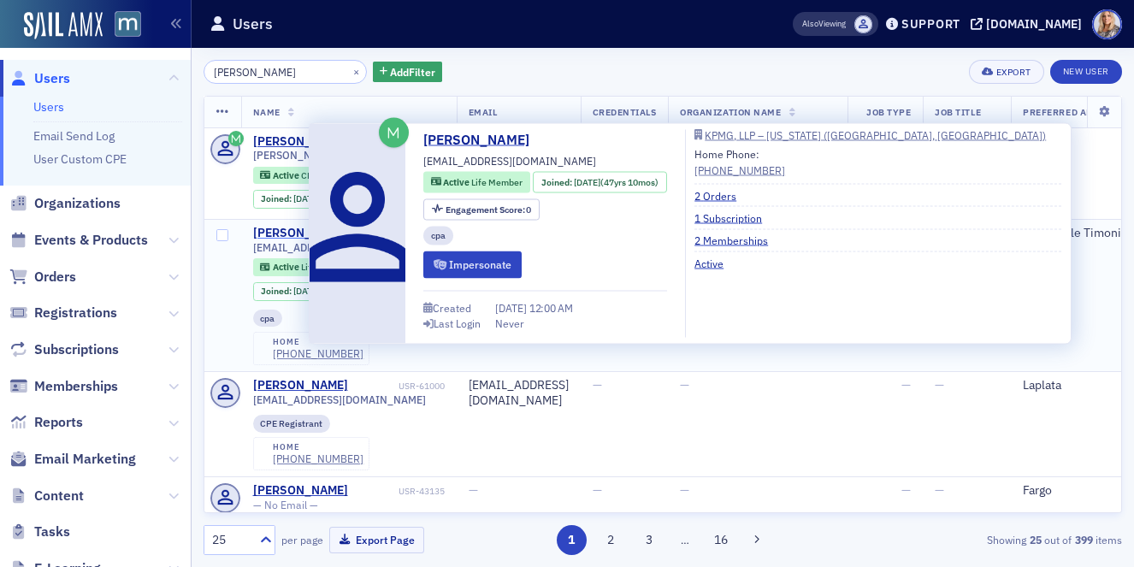
click at [287, 234] on div "[PERSON_NAME]" at bounding box center [300, 233] width 95 height 15
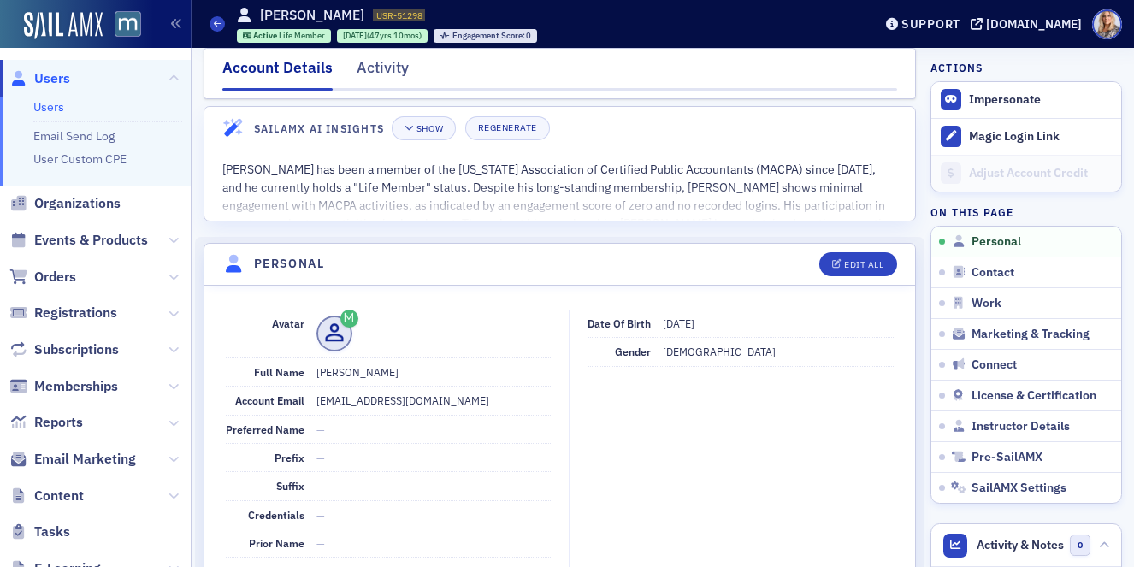
scroll to position [26, 0]
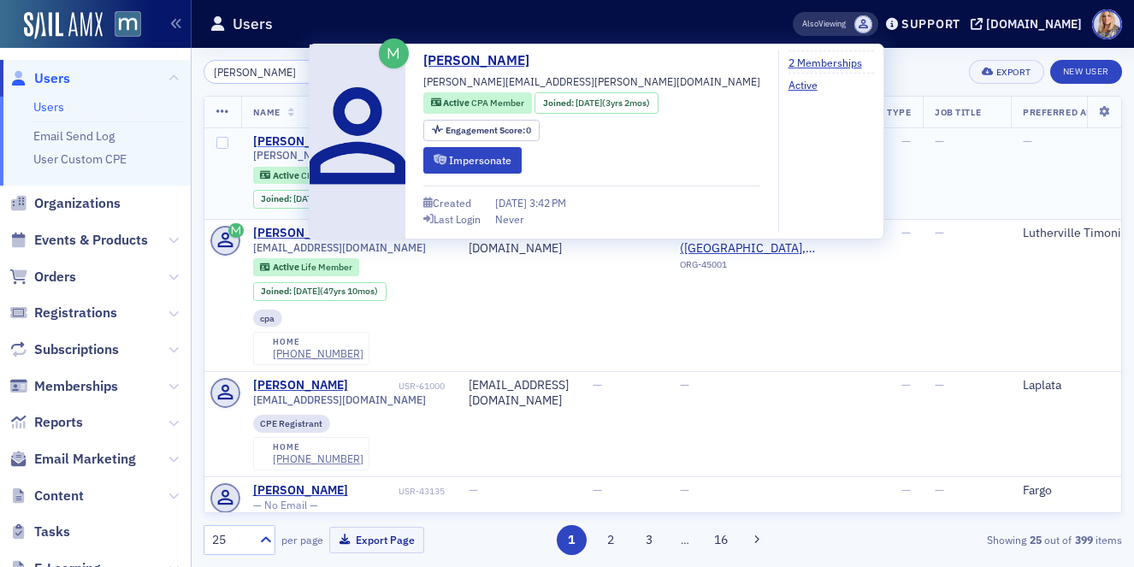
click at [287, 144] on div "[PERSON_NAME]" at bounding box center [300, 141] width 95 height 15
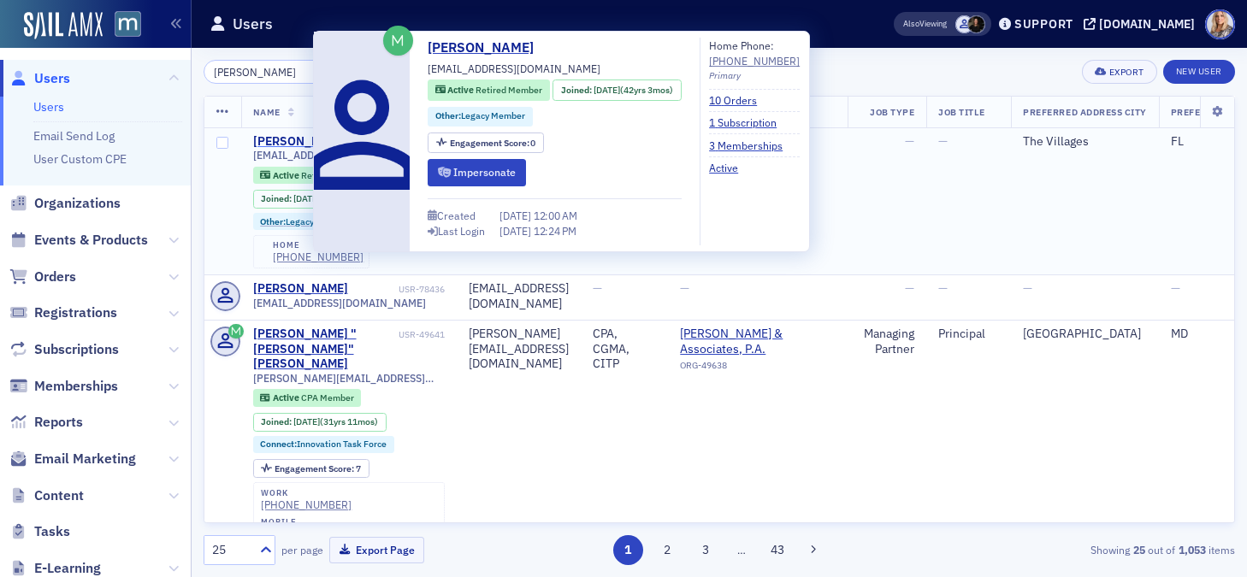
click at [283, 141] on div "[PERSON_NAME]" at bounding box center [300, 141] width 95 height 15
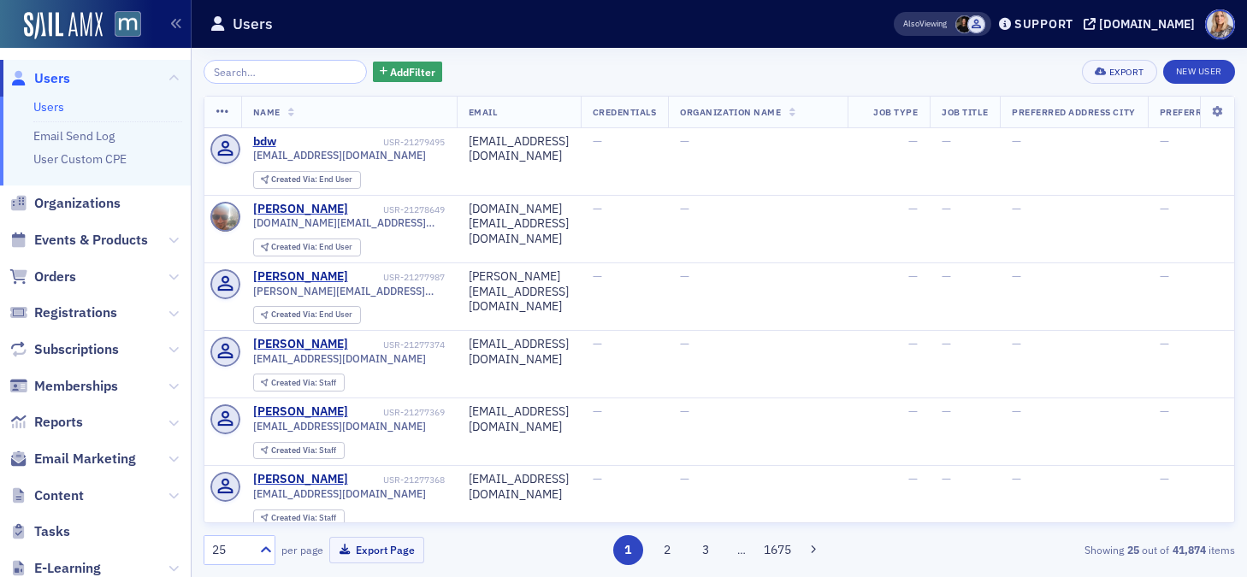
click at [247, 69] on input "search" at bounding box center [285, 72] width 163 height 24
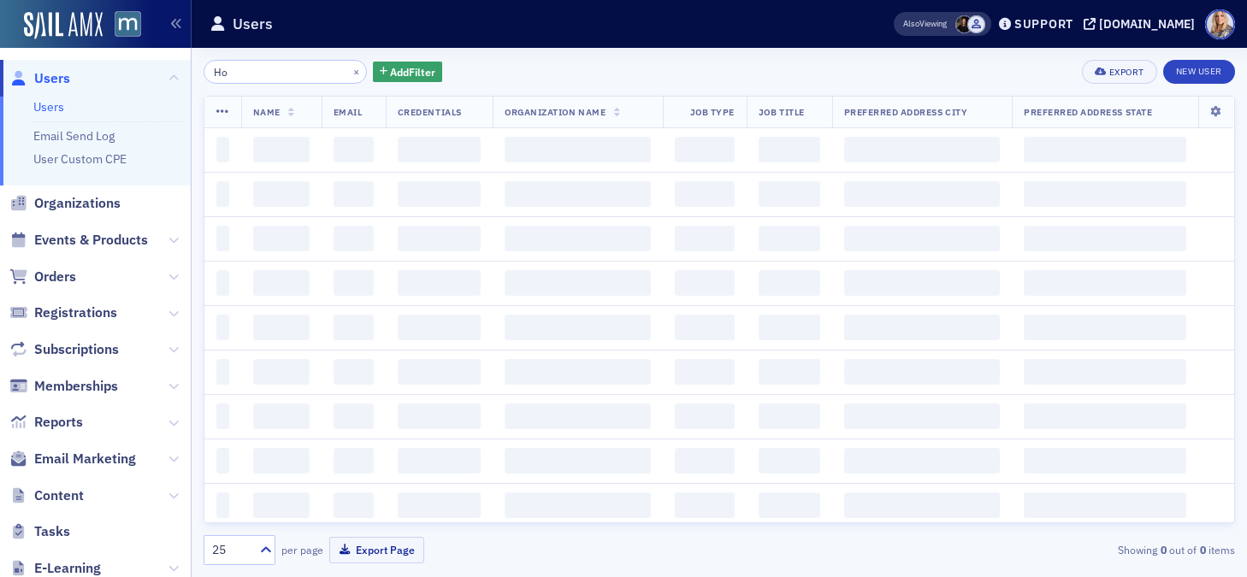
type input "H"
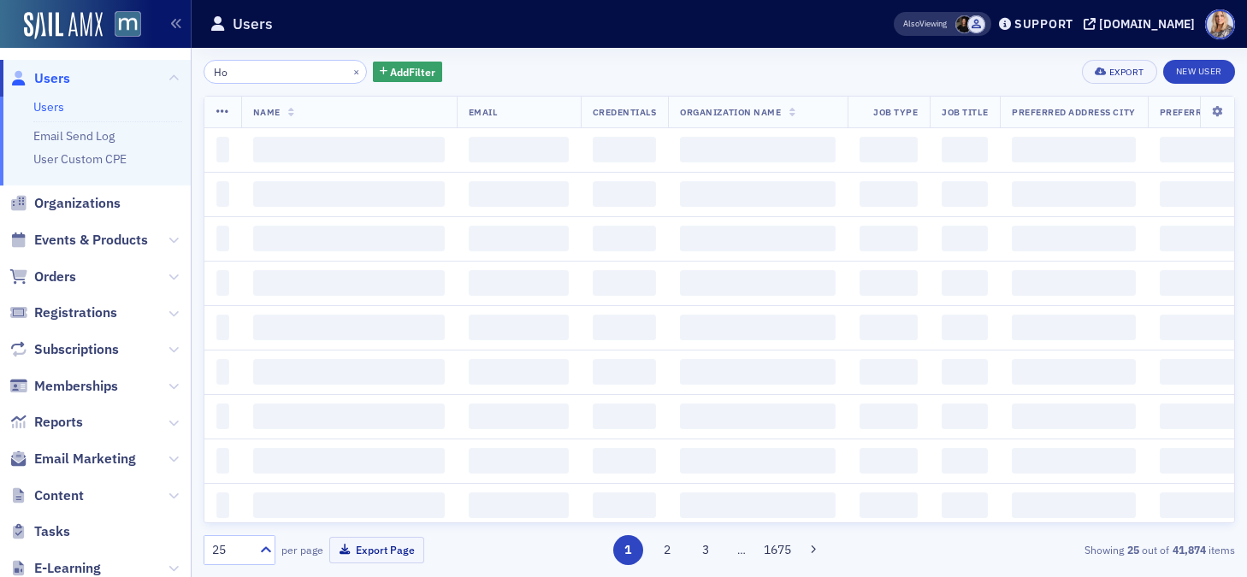
type input "H"
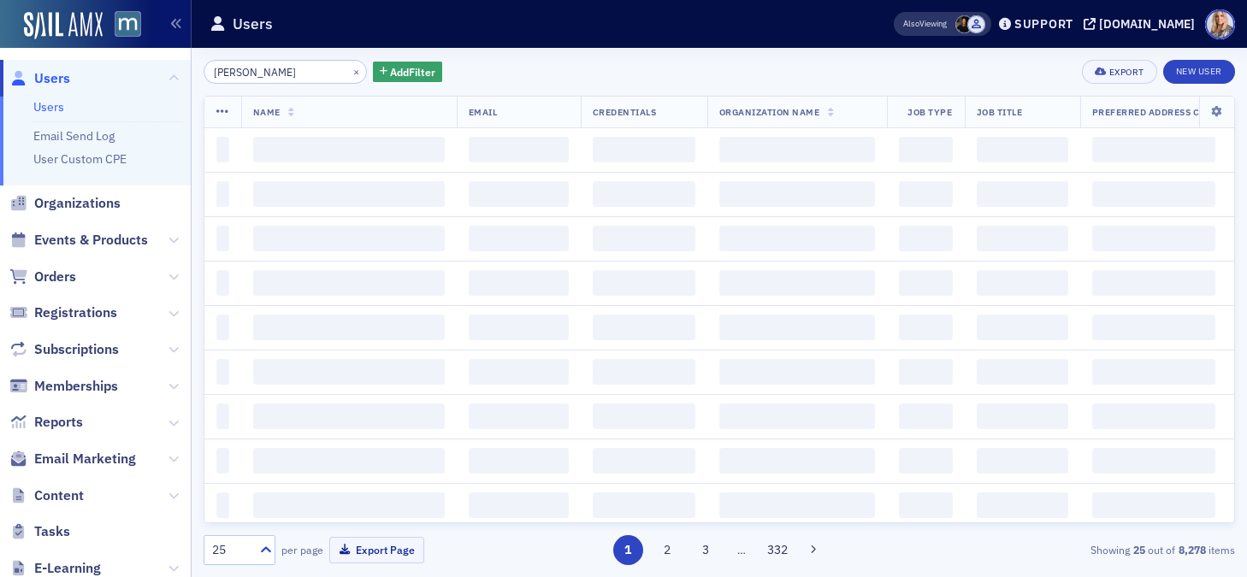
type input "[PERSON_NAME]"
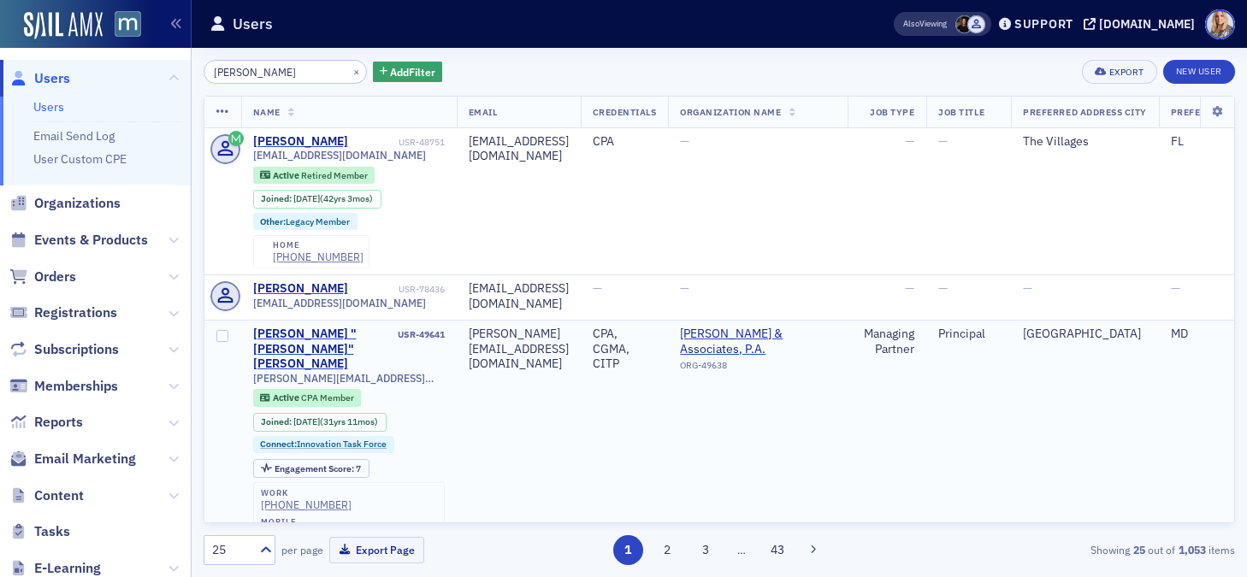
drag, startPoint x: 432, startPoint y: 476, endPoint x: 347, endPoint y: 479, distance: 84.8
click at [347, 483] on div "work (301) 963-6696 mobile (301) 938-6558 home (301) 938-6558" at bounding box center [349, 529] width 192 height 92
copy div "(301) 938-6558"
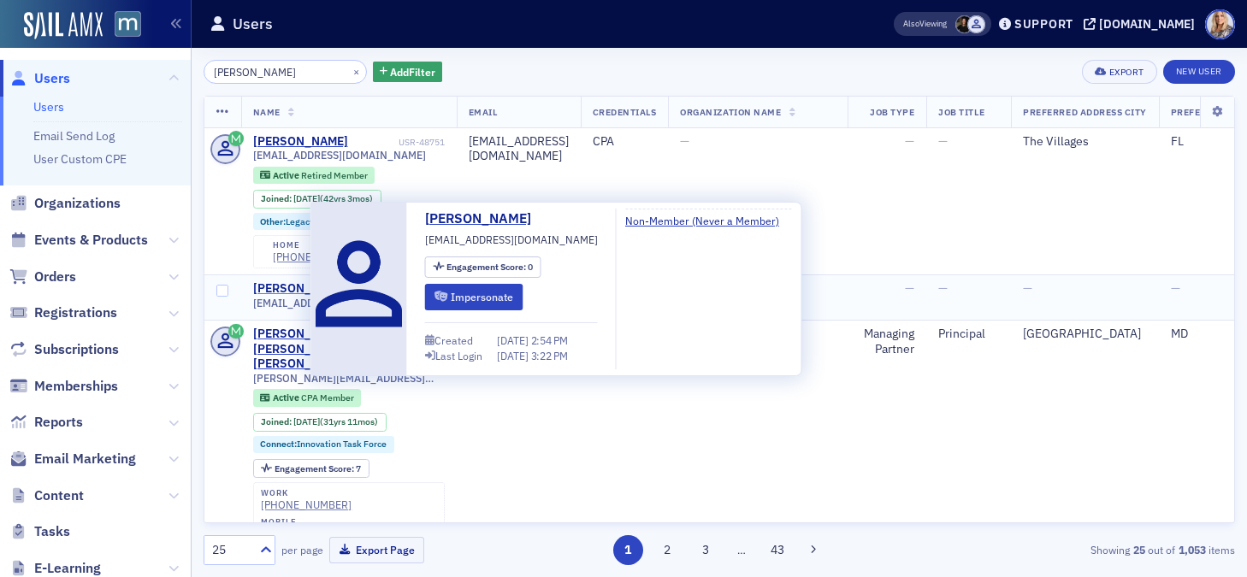
click at [292, 288] on div "john Davis" at bounding box center [300, 288] width 95 height 15
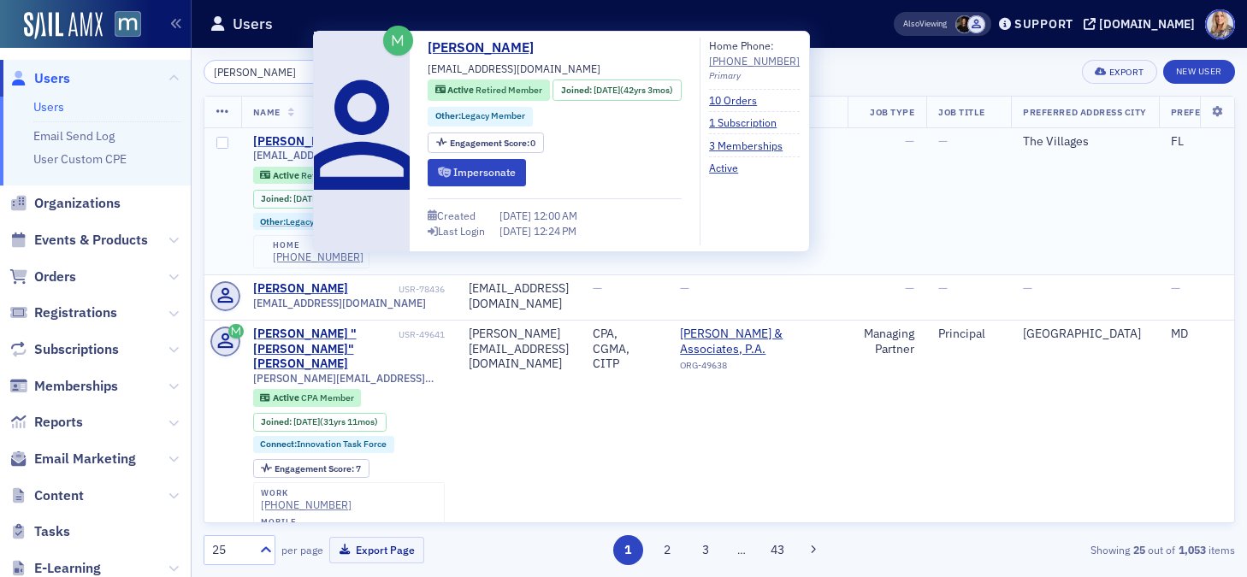
click at [271, 139] on div "[PERSON_NAME]" at bounding box center [300, 141] width 95 height 15
click at [281, 141] on div "John Davis" at bounding box center [300, 141] width 95 height 15
click at [296, 143] on div "John Davis" at bounding box center [300, 141] width 95 height 15
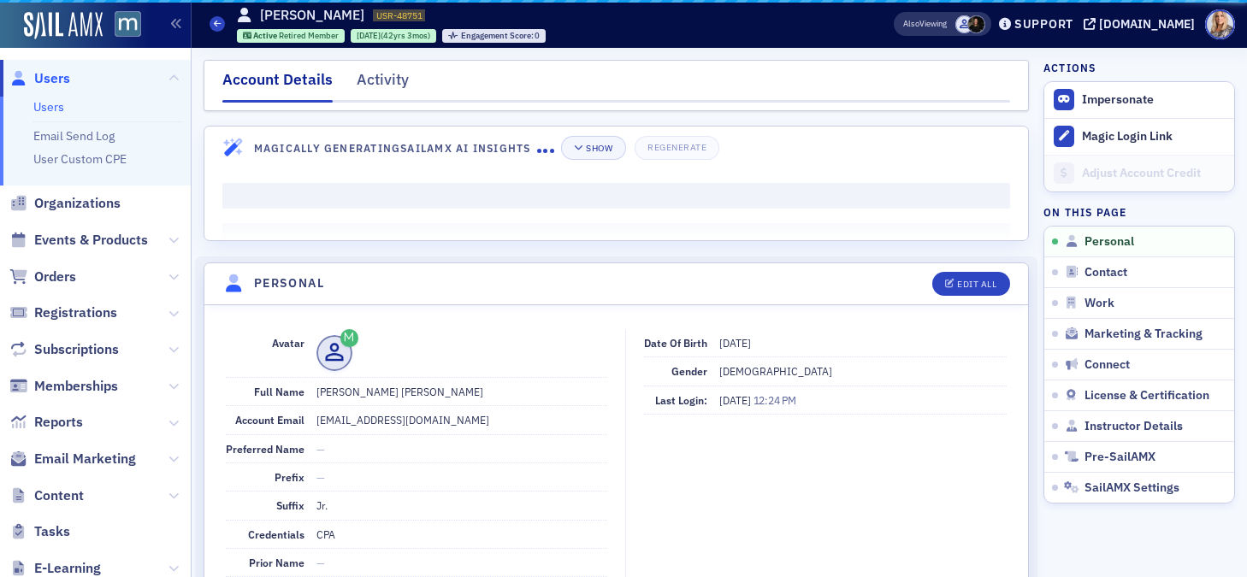
click at [518, 376] on dd at bounding box center [462, 353] width 291 height 48
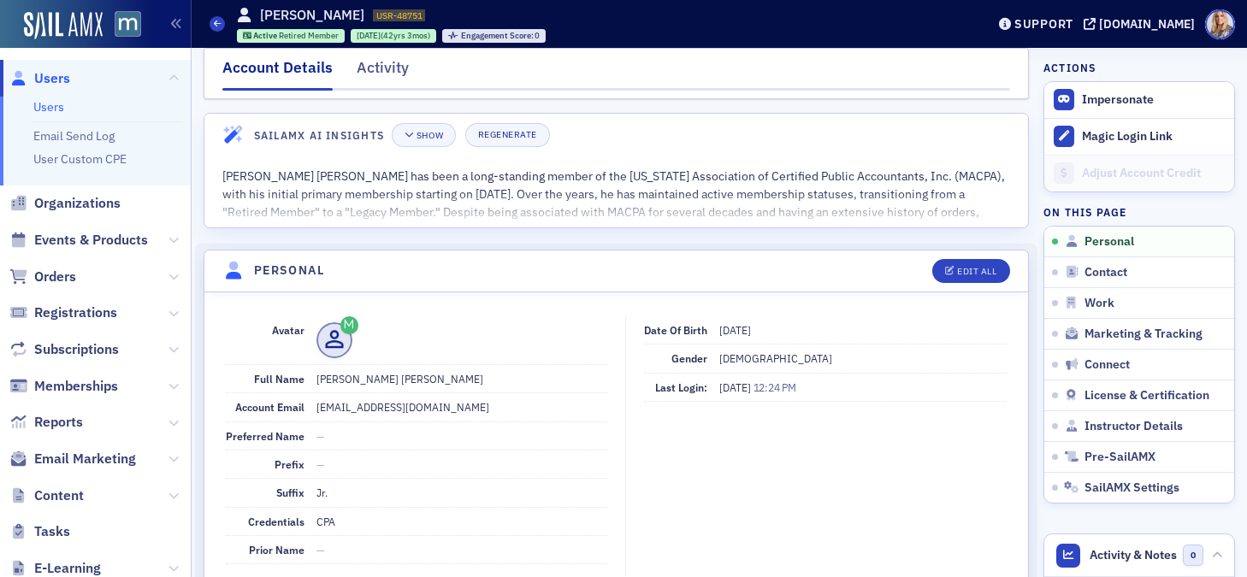
scroll to position [15, 0]
click at [47, 109] on link "Users" at bounding box center [48, 106] width 31 height 15
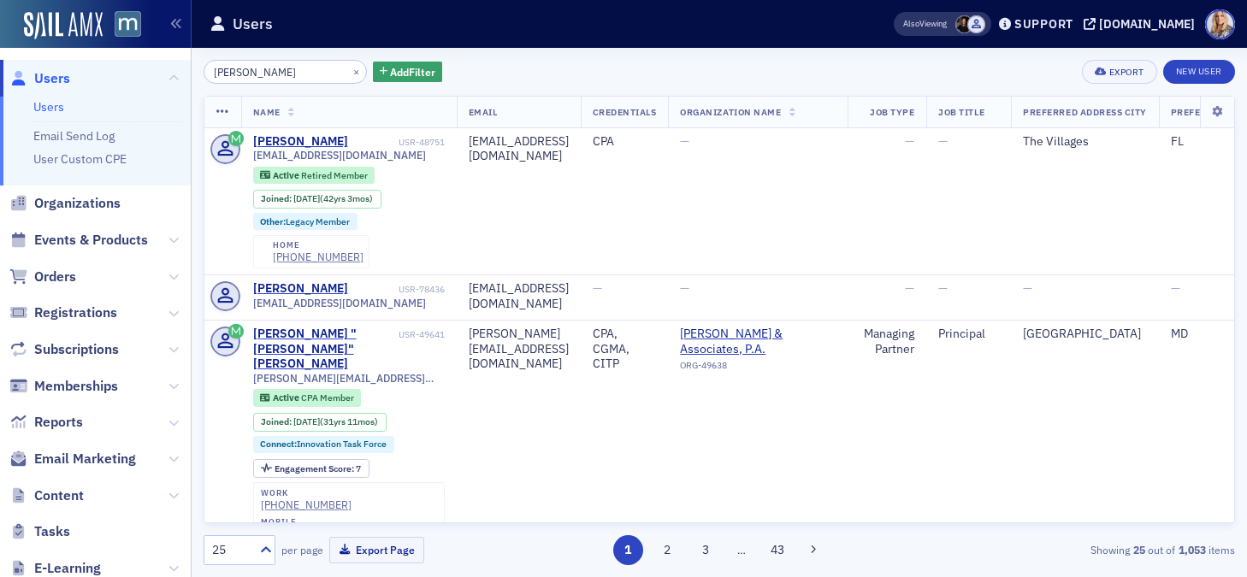
drag, startPoint x: 288, startPoint y: 74, endPoint x: 179, endPoint y: 73, distance: 109.5
click at [179, 73] on div "Users Users Email Send Log User Custom CPE Organizations Events & Products Orde…" at bounding box center [623, 288] width 1247 height 577
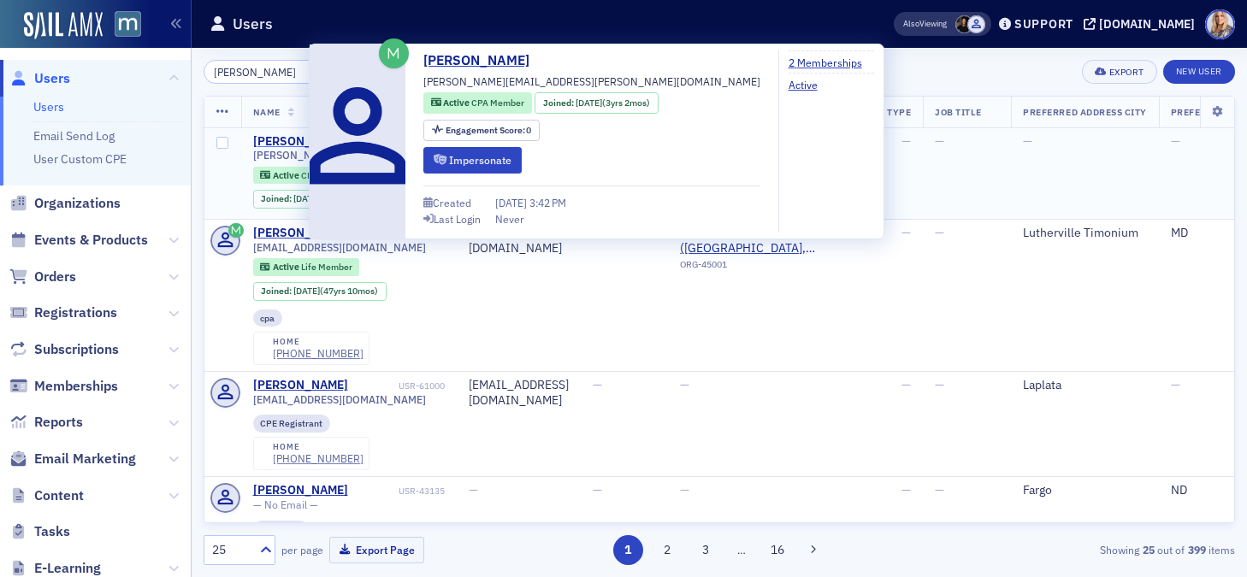
type input "[PERSON_NAME]"
click at [281, 135] on div "[PERSON_NAME]" at bounding box center [300, 141] width 95 height 15
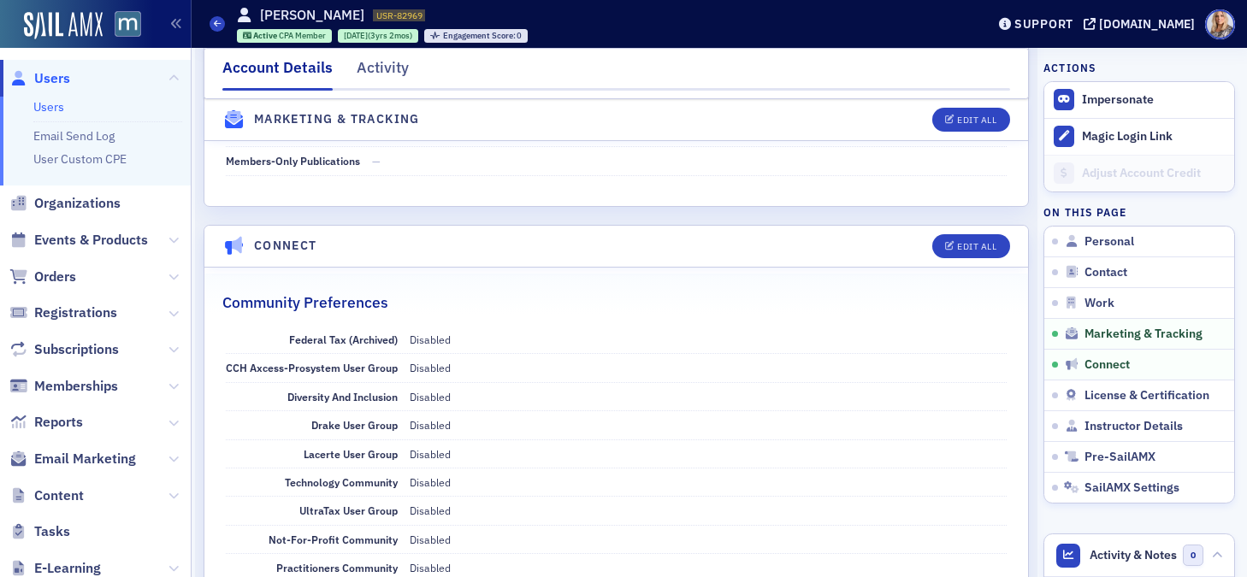
scroll to position [2415, 0]
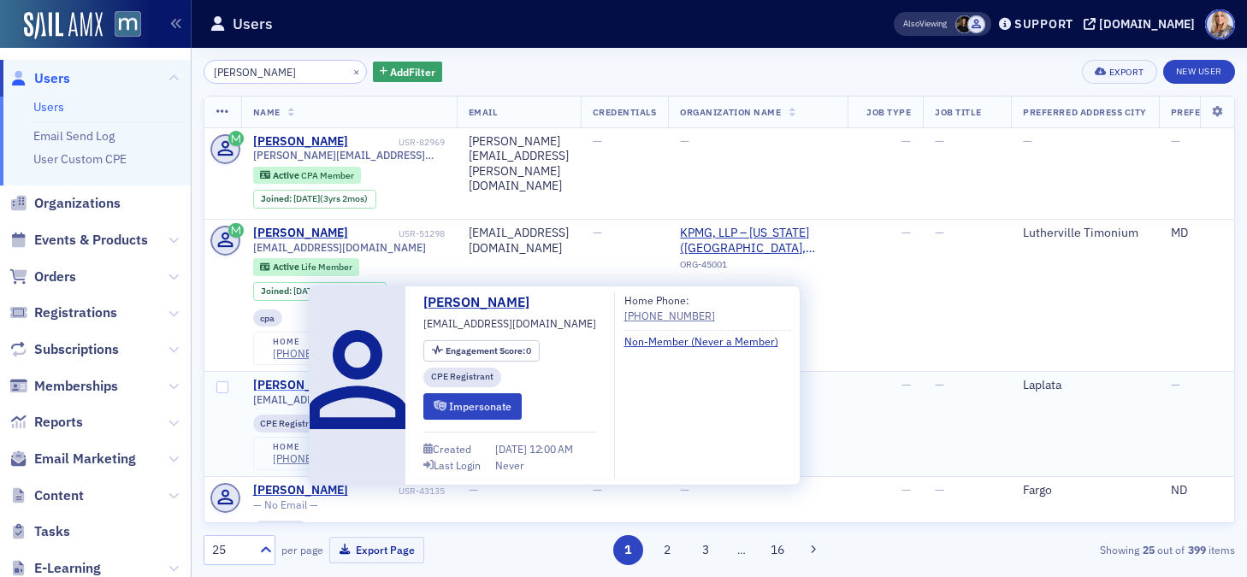
click at [294, 385] on div "[PERSON_NAME]" at bounding box center [300, 385] width 95 height 15
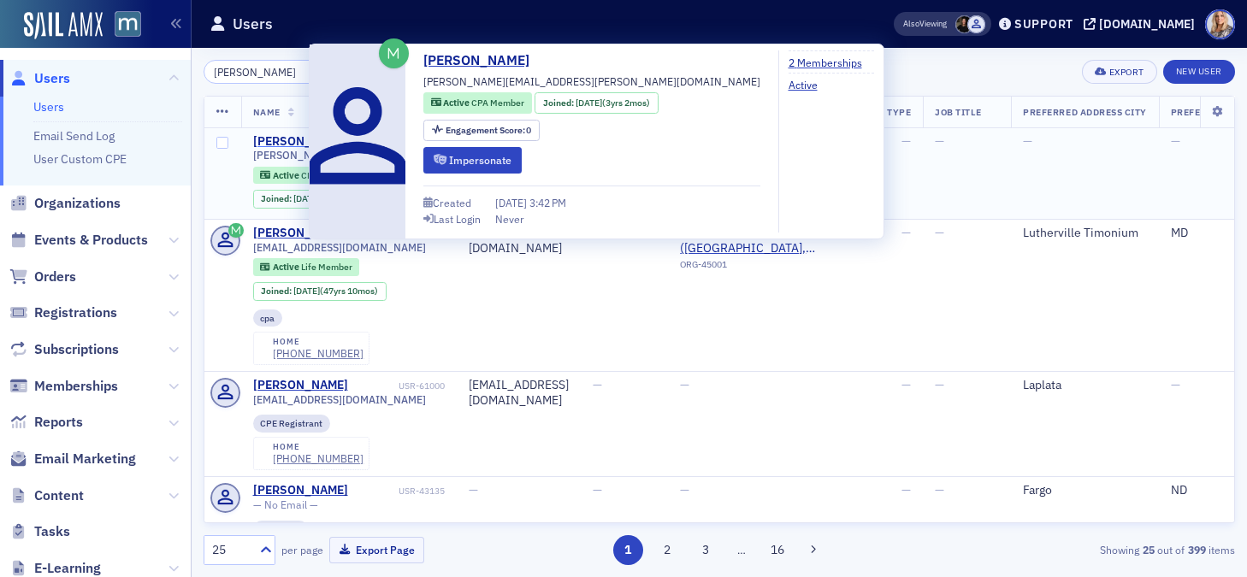
click at [285, 139] on div "[PERSON_NAME]" at bounding box center [300, 141] width 95 height 15
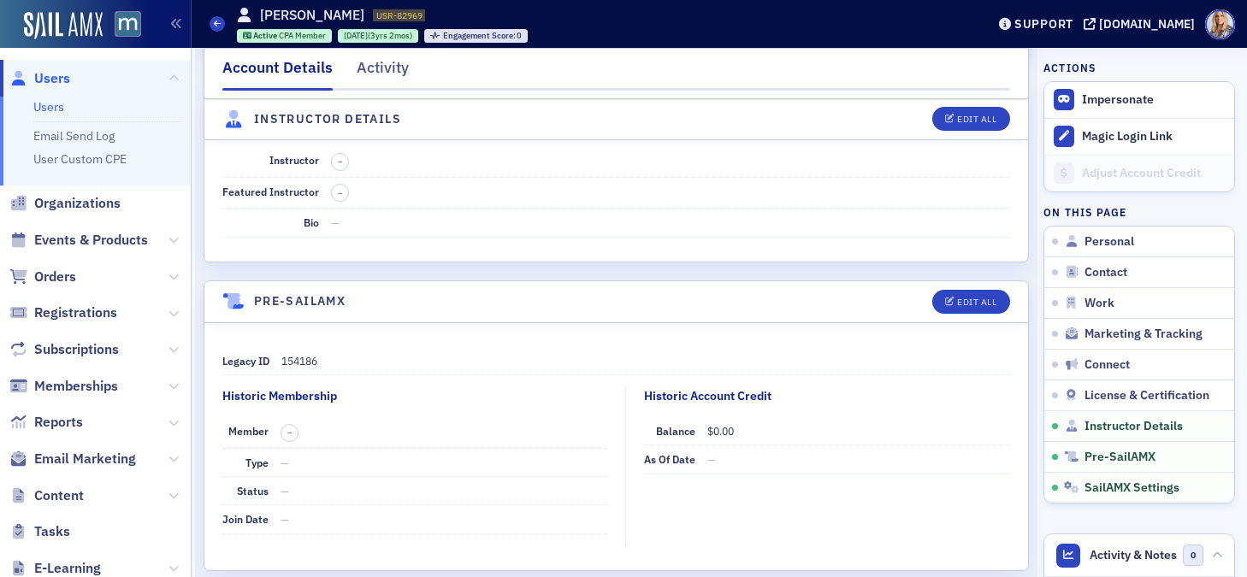
scroll to position [3749, 0]
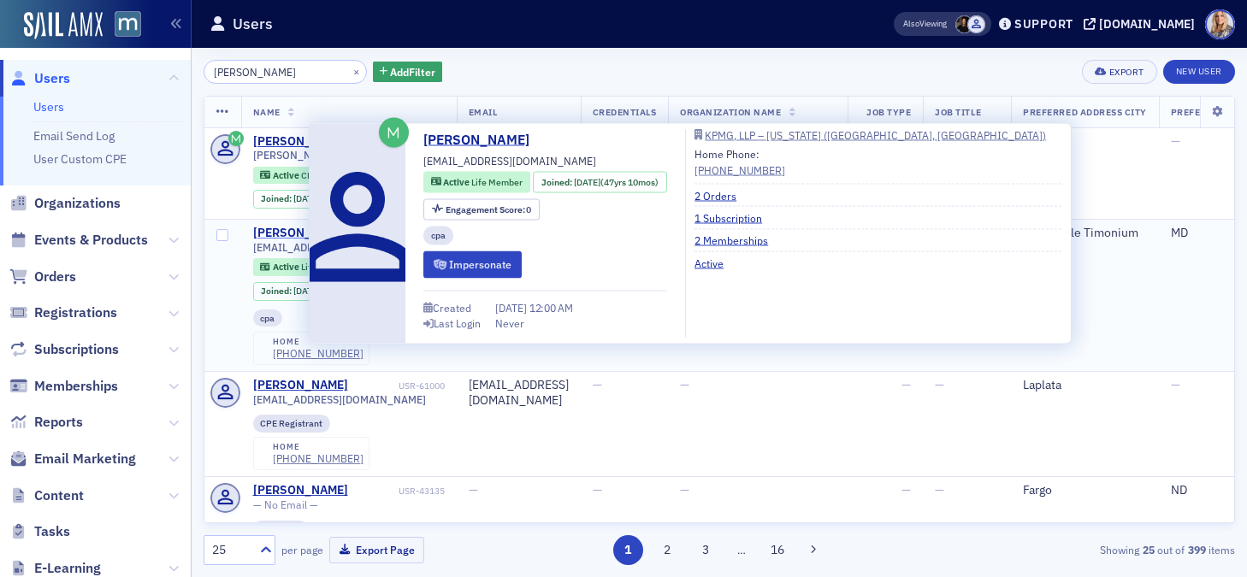
click at [298, 234] on div "[PERSON_NAME]" at bounding box center [300, 233] width 95 height 15
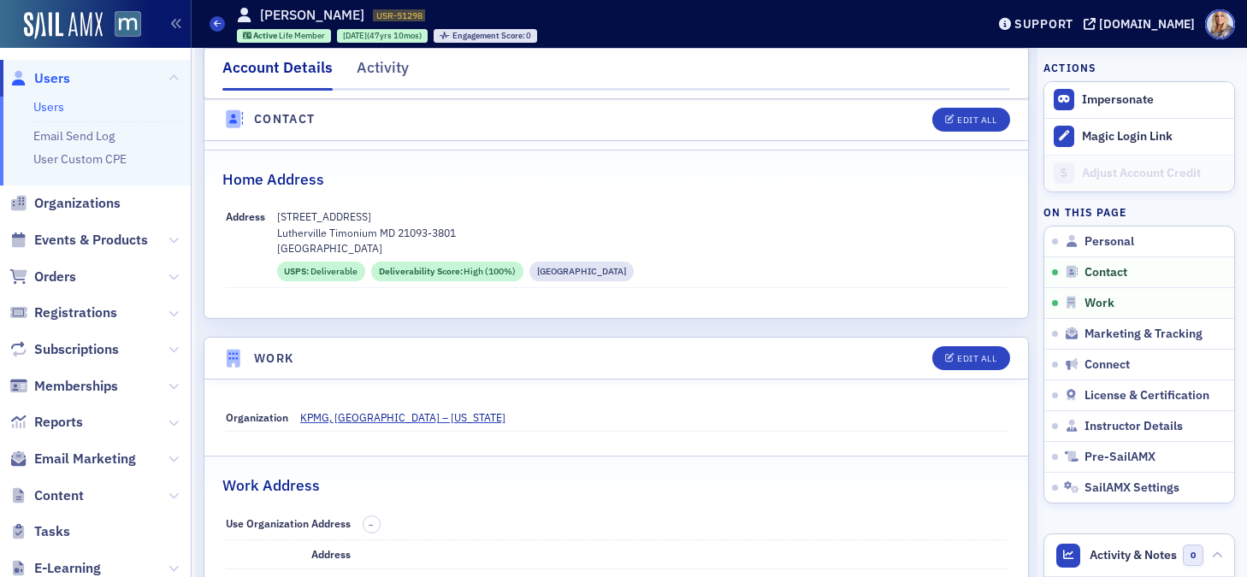
scroll to position [803, 0]
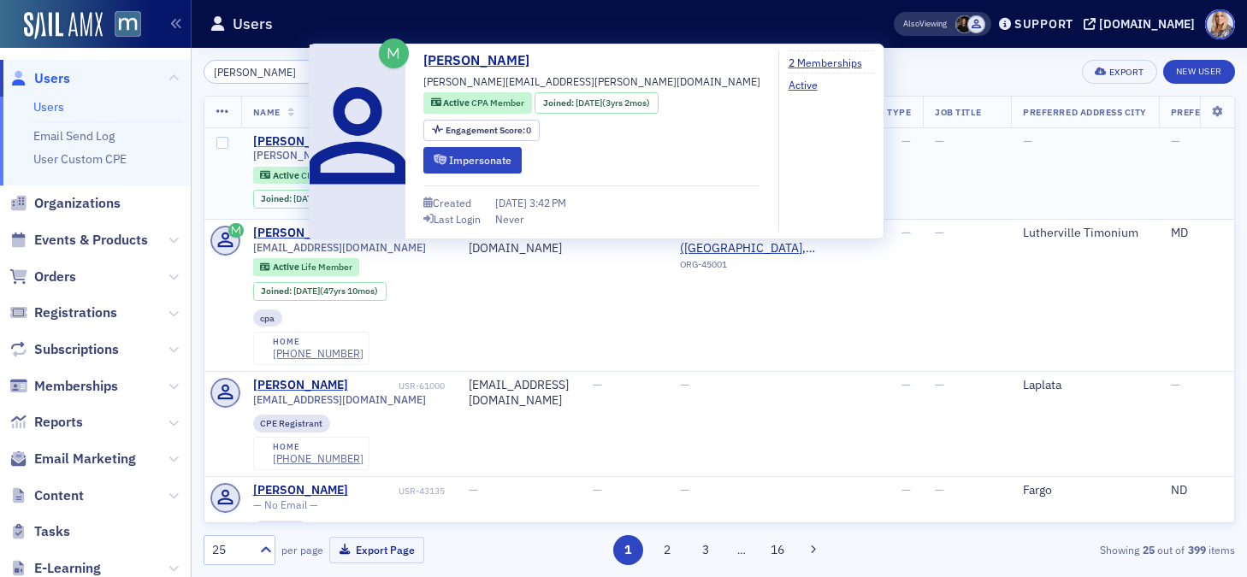
click at [281, 138] on div "[PERSON_NAME]" at bounding box center [300, 141] width 95 height 15
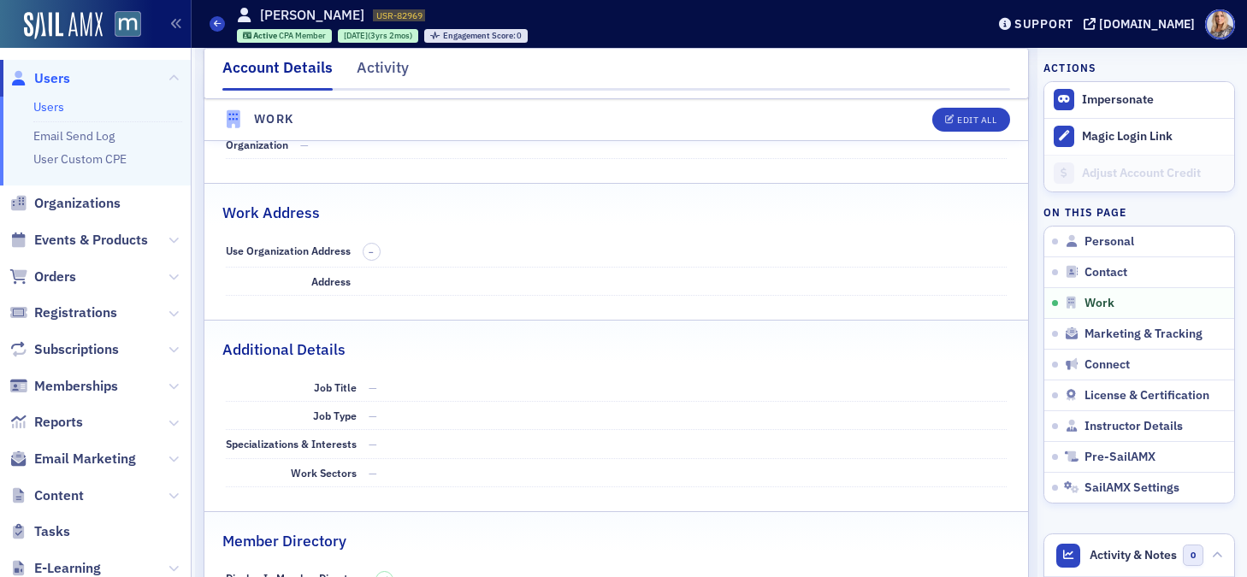
scroll to position [1076, 0]
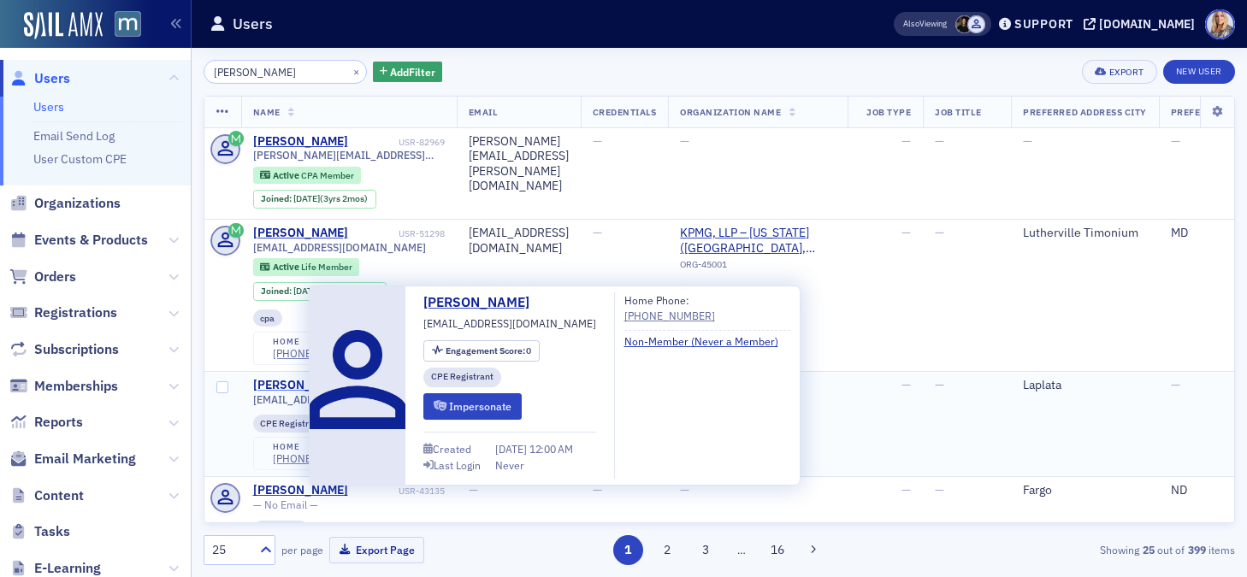
click at [285, 384] on div "[PERSON_NAME]" at bounding box center [300, 385] width 95 height 15
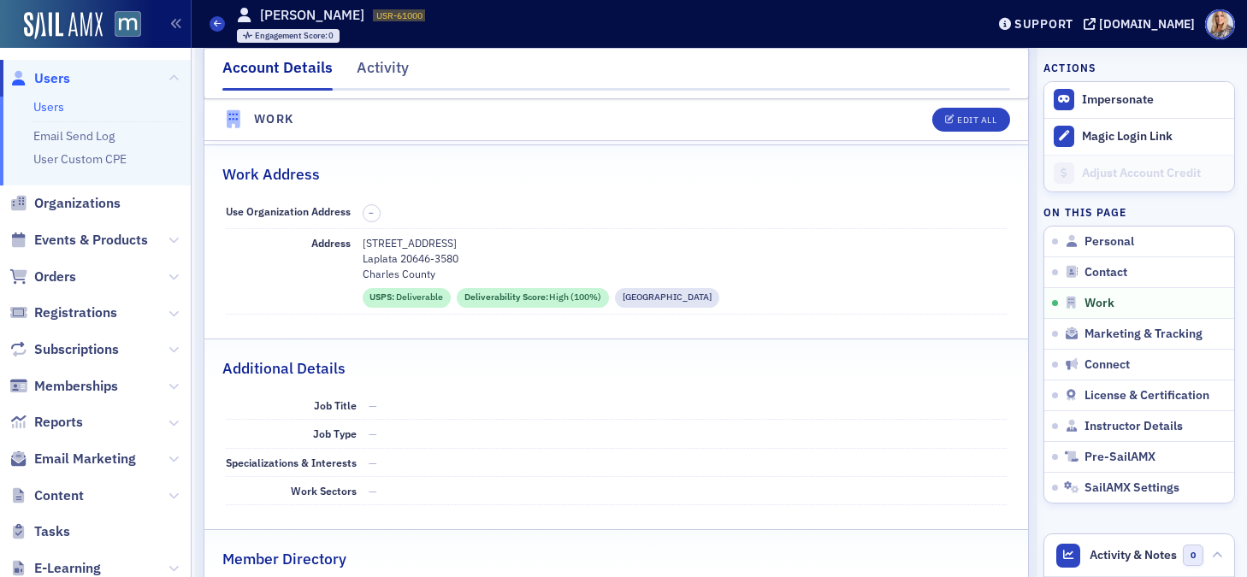
scroll to position [1058, 0]
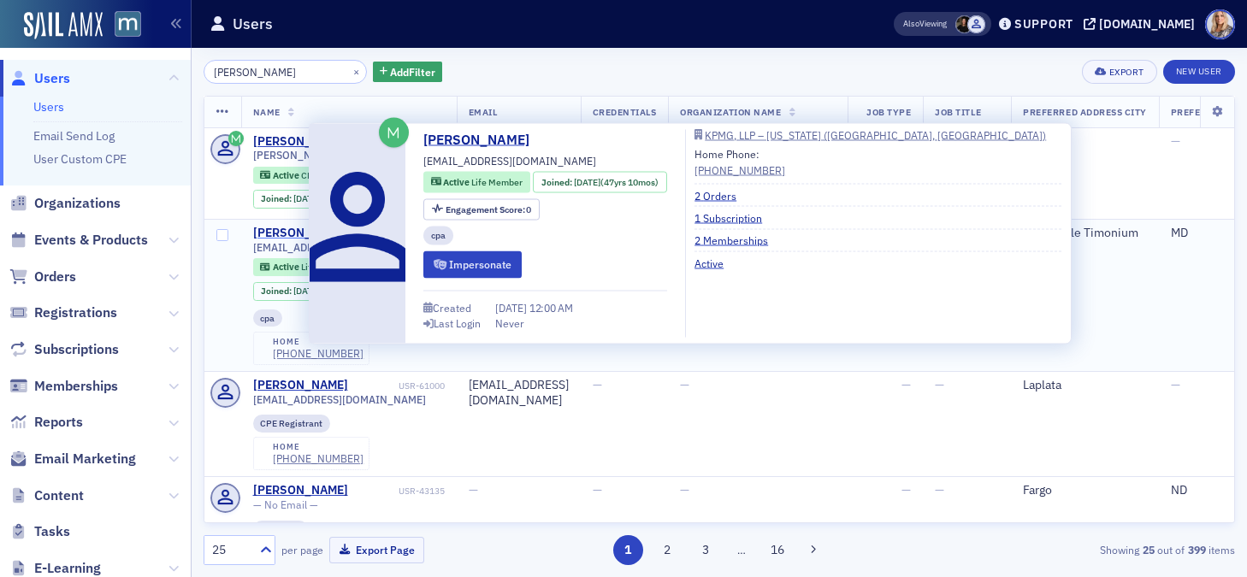
click at [279, 234] on div "[PERSON_NAME]" at bounding box center [300, 233] width 95 height 15
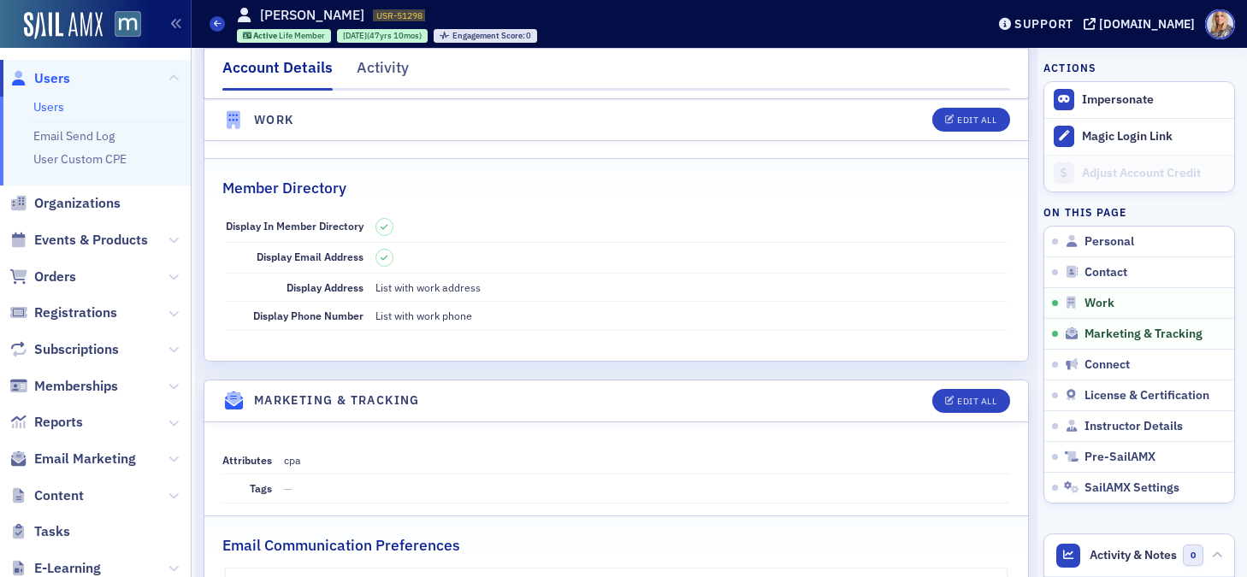
scroll to position [1432, 0]
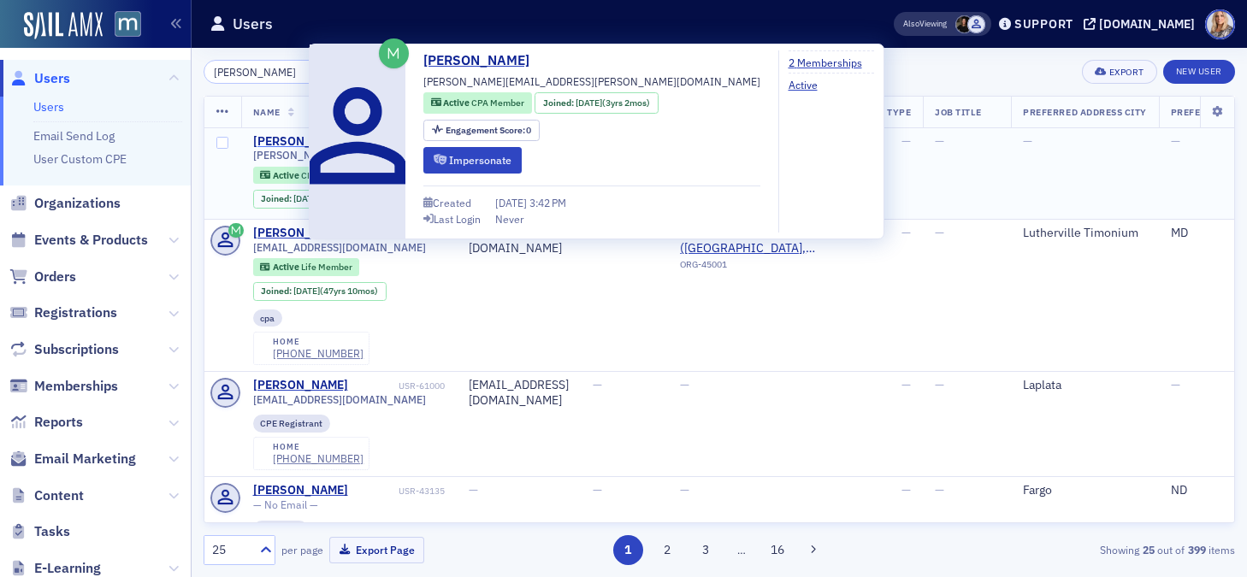
click at [287, 140] on div "[PERSON_NAME]" at bounding box center [300, 141] width 95 height 15
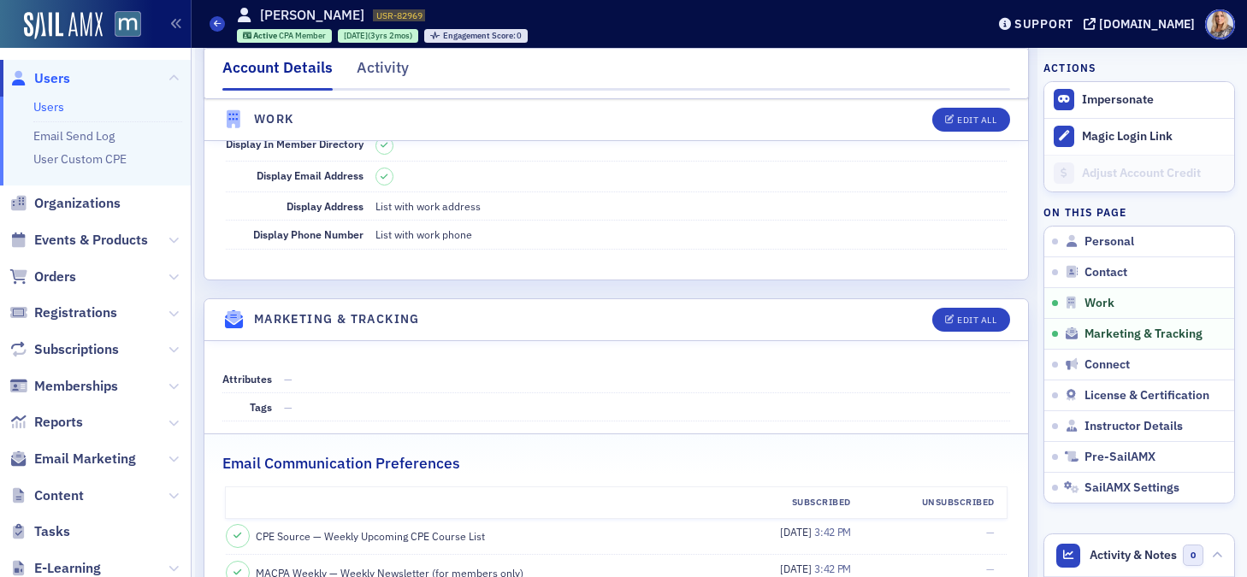
scroll to position [1482, 0]
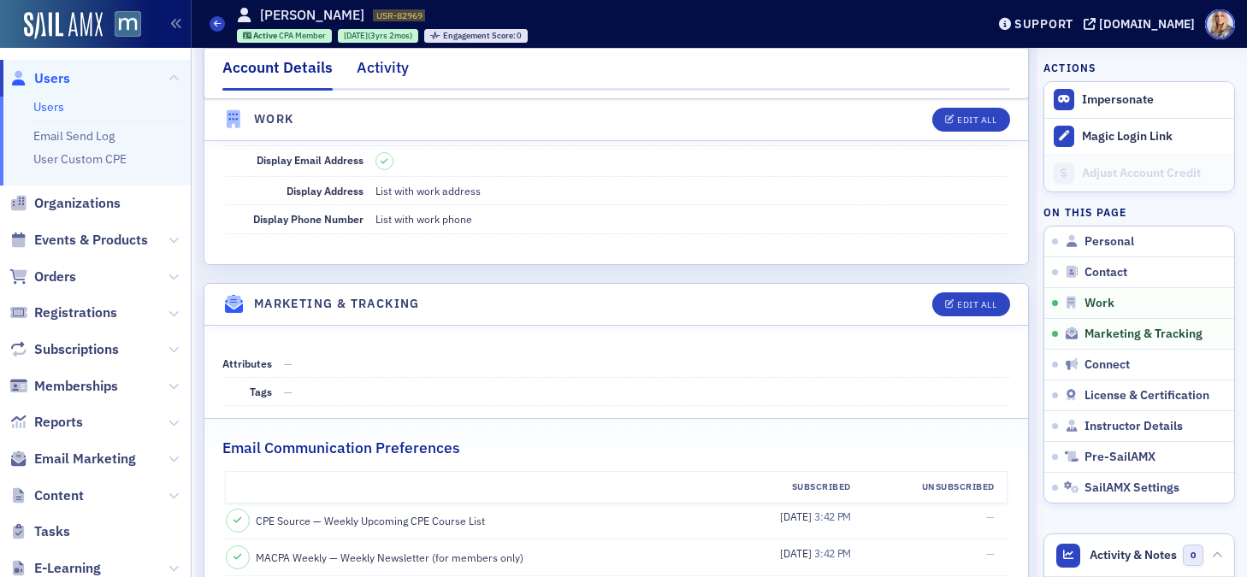
click at [376, 73] on div "Activity" at bounding box center [383, 72] width 52 height 32
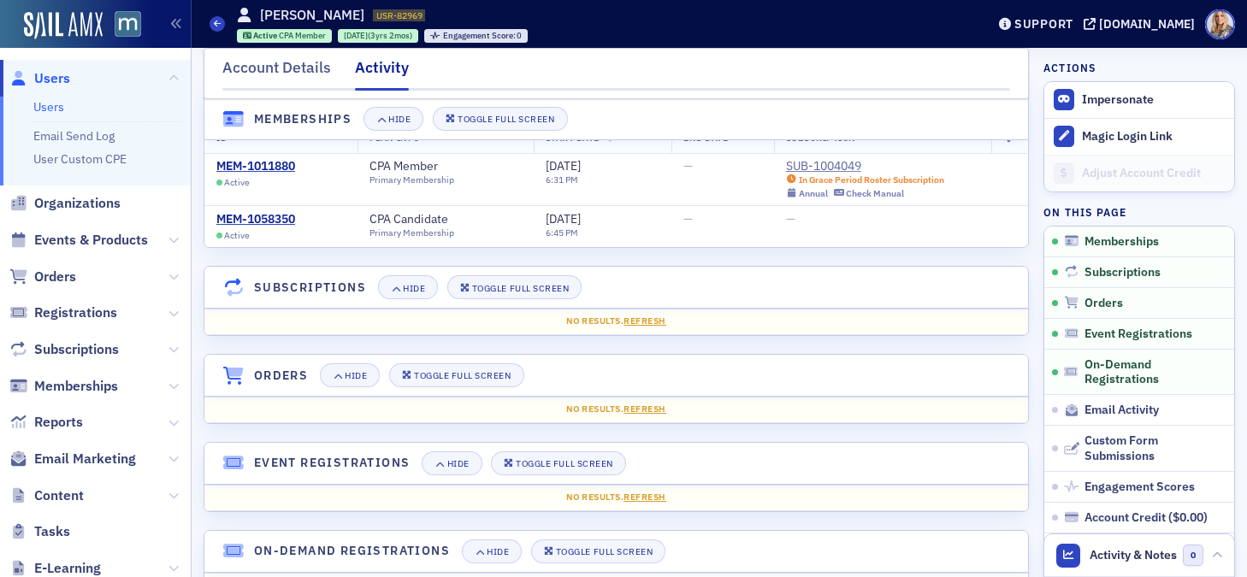
scroll to position [47, 0]
click at [251, 165] on div "MEM-1011880" at bounding box center [255, 165] width 79 height 15
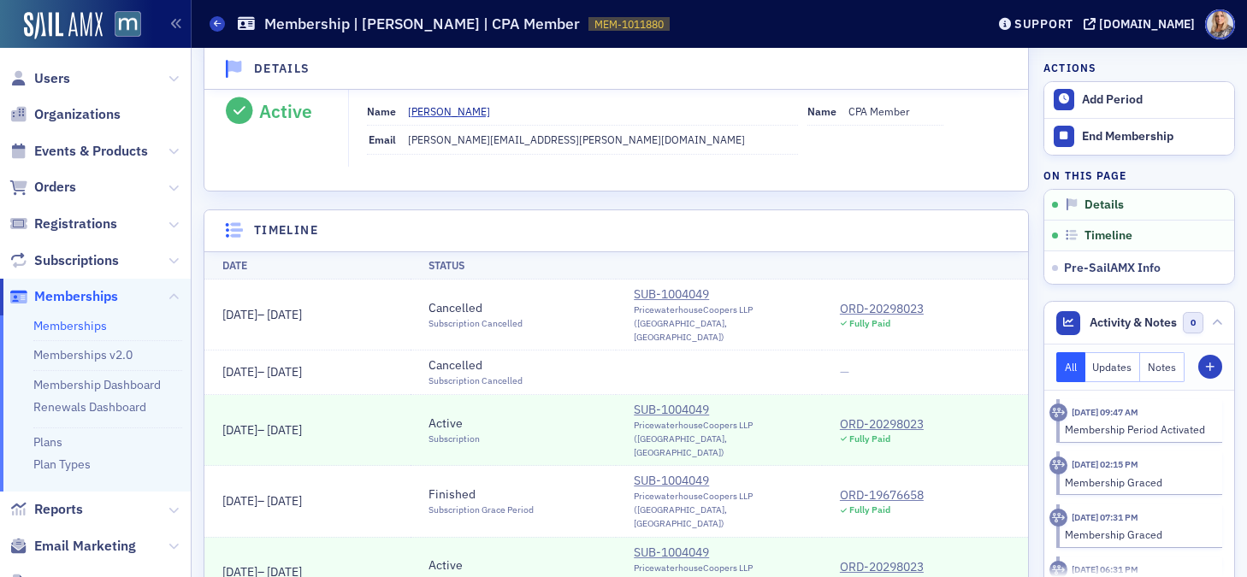
scroll to position [106, 0]
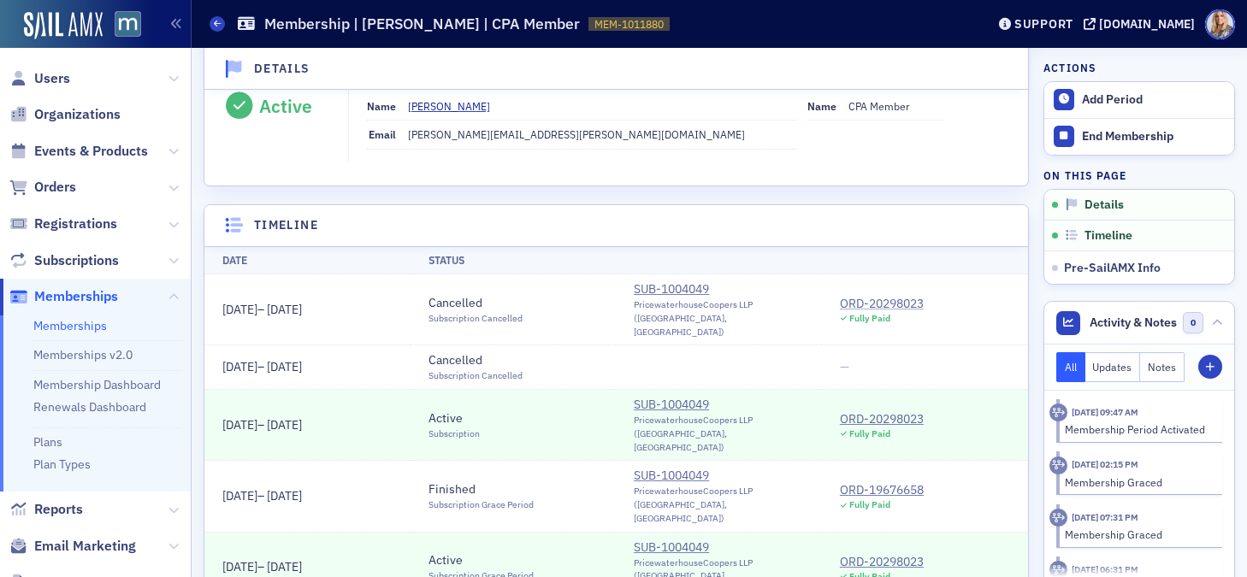
click at [886, 296] on div "ORD-20298023" at bounding box center [882, 304] width 84 height 18
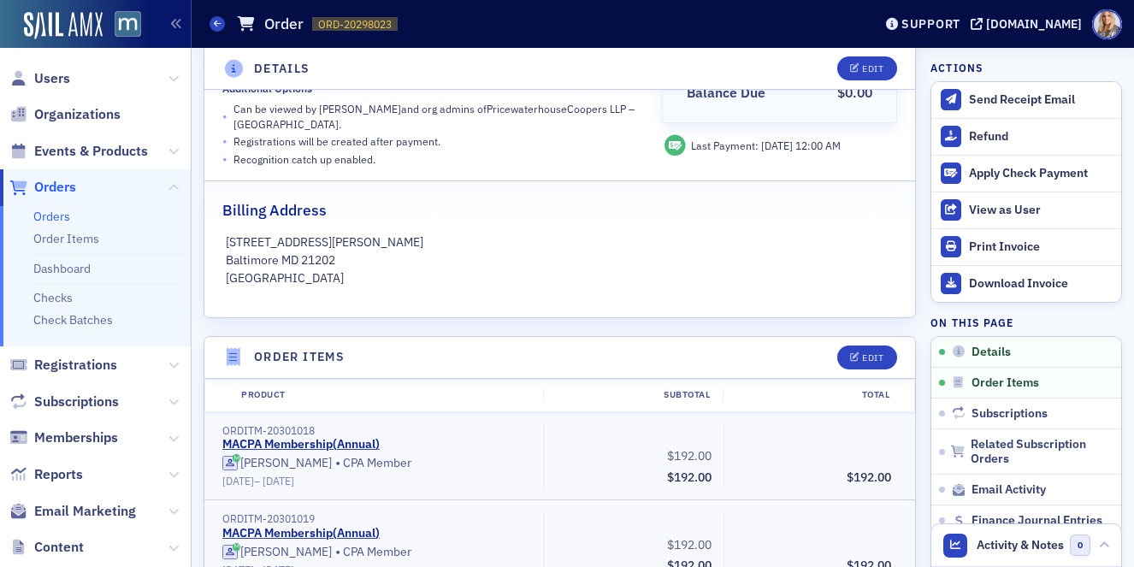
scroll to position [392, 0]
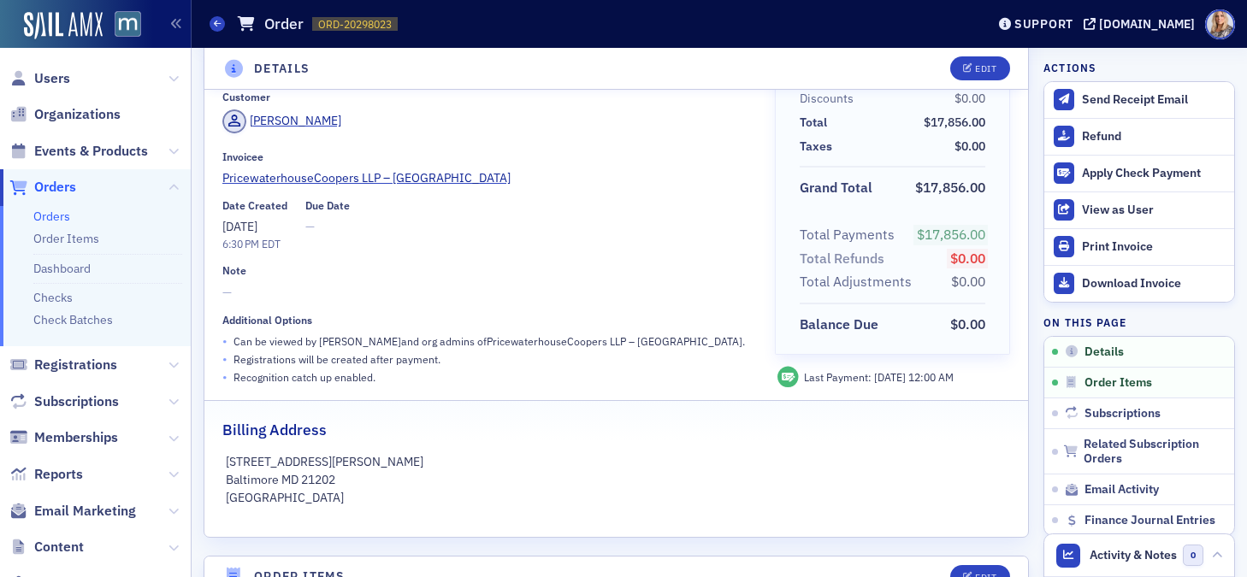
scroll to position [80, 0]
